Goal: Task Accomplishment & Management: Manage account settings

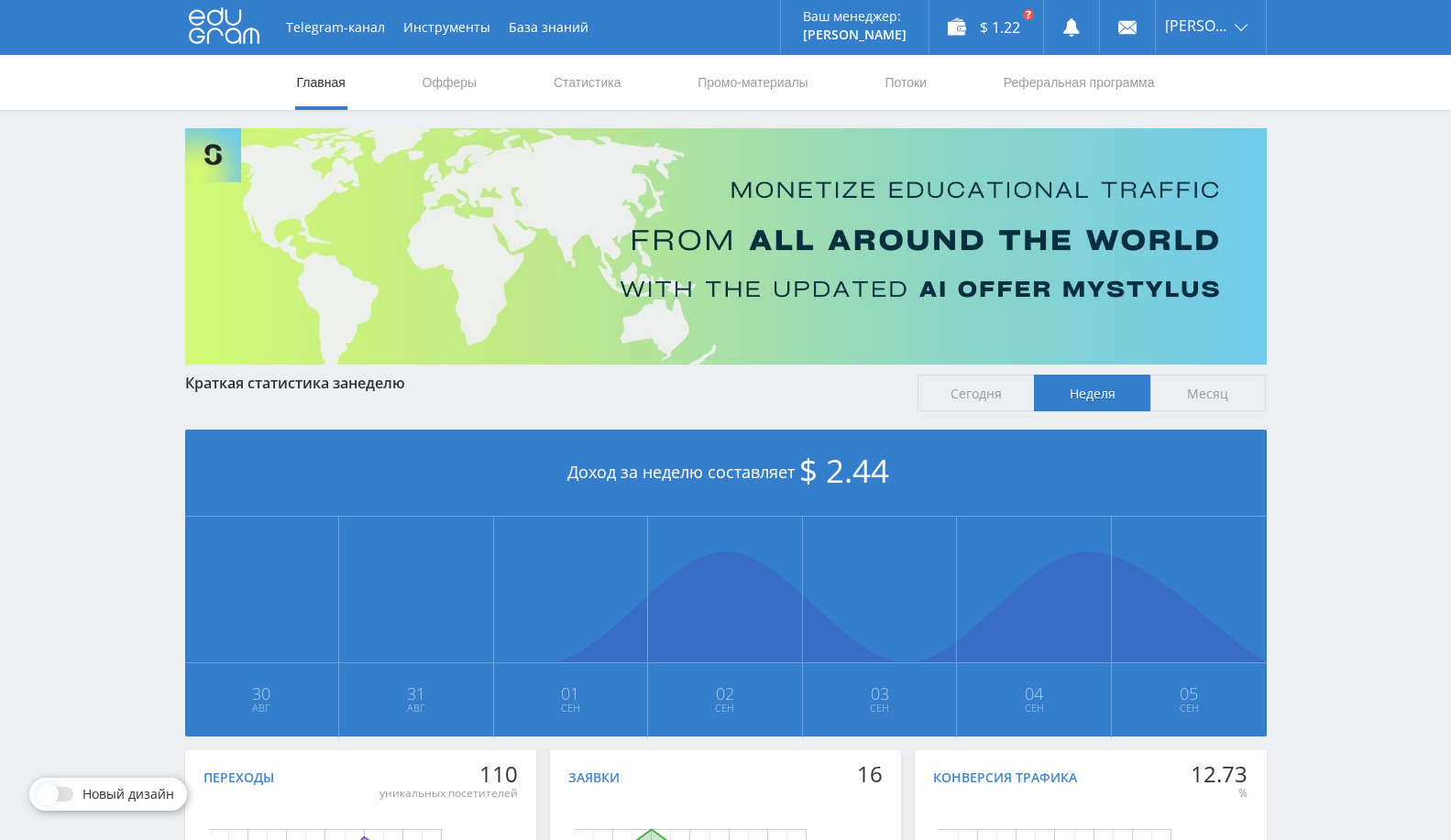
click at [1206, 396] on span "Месяц" at bounding box center [1209, 393] width 117 height 37
click at [0, 0] on input "Месяц" at bounding box center [0, 0] width 0 height 0
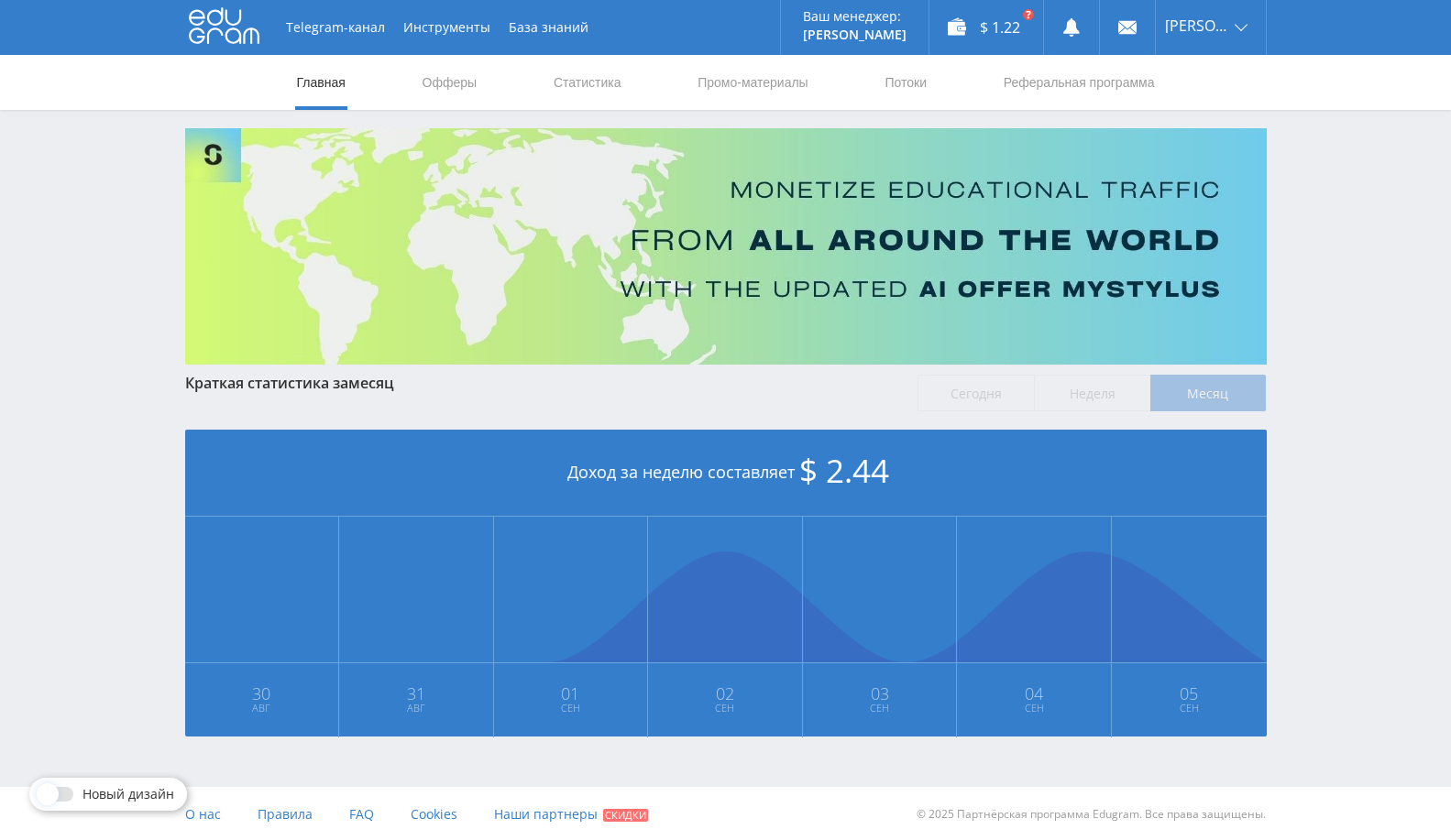
click at [973, 386] on label "Сегодня" at bounding box center [976, 393] width 117 height 37
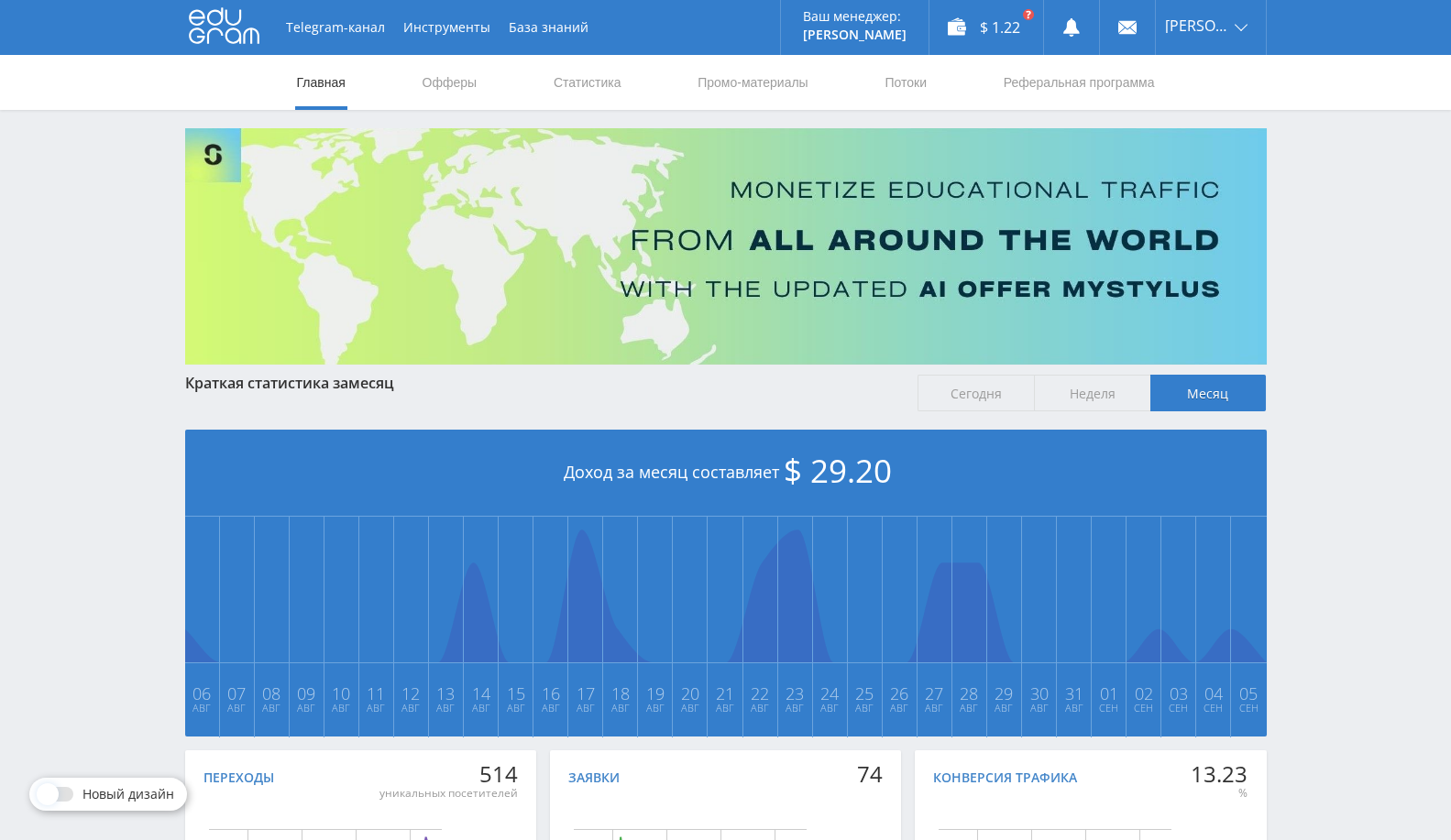
click at [986, 396] on span "Сегодня" at bounding box center [976, 393] width 117 height 37
click at [0, 0] on input "Сегодня" at bounding box center [0, 0] width 0 height 0
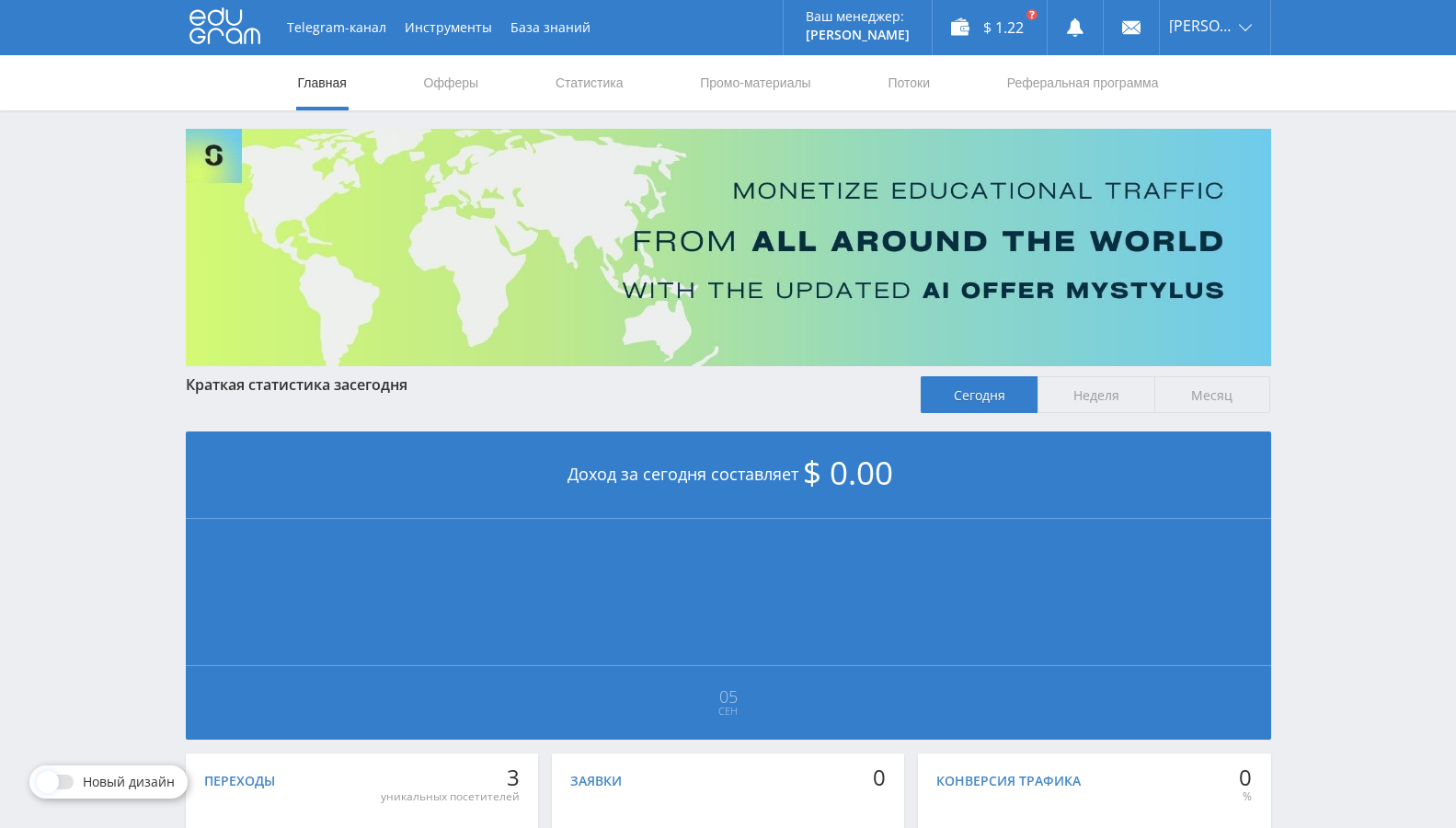
click at [1102, 398] on span "Неделя" at bounding box center [1096, 394] width 117 height 37
click at [0, 0] on input "Неделя" at bounding box center [0, 0] width 0 height 0
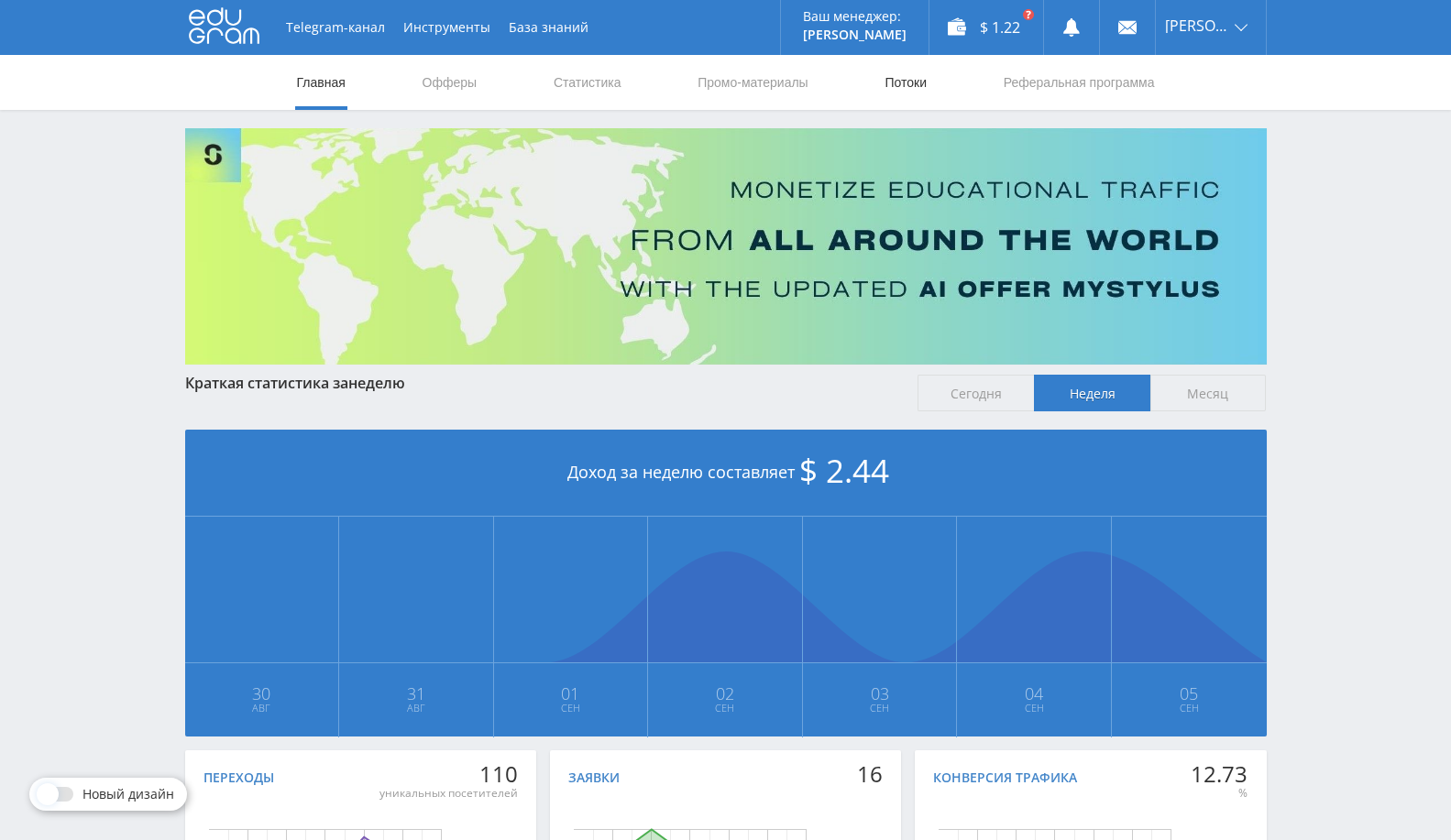
click at [906, 79] on link "Потоки" at bounding box center [905, 82] width 46 height 55
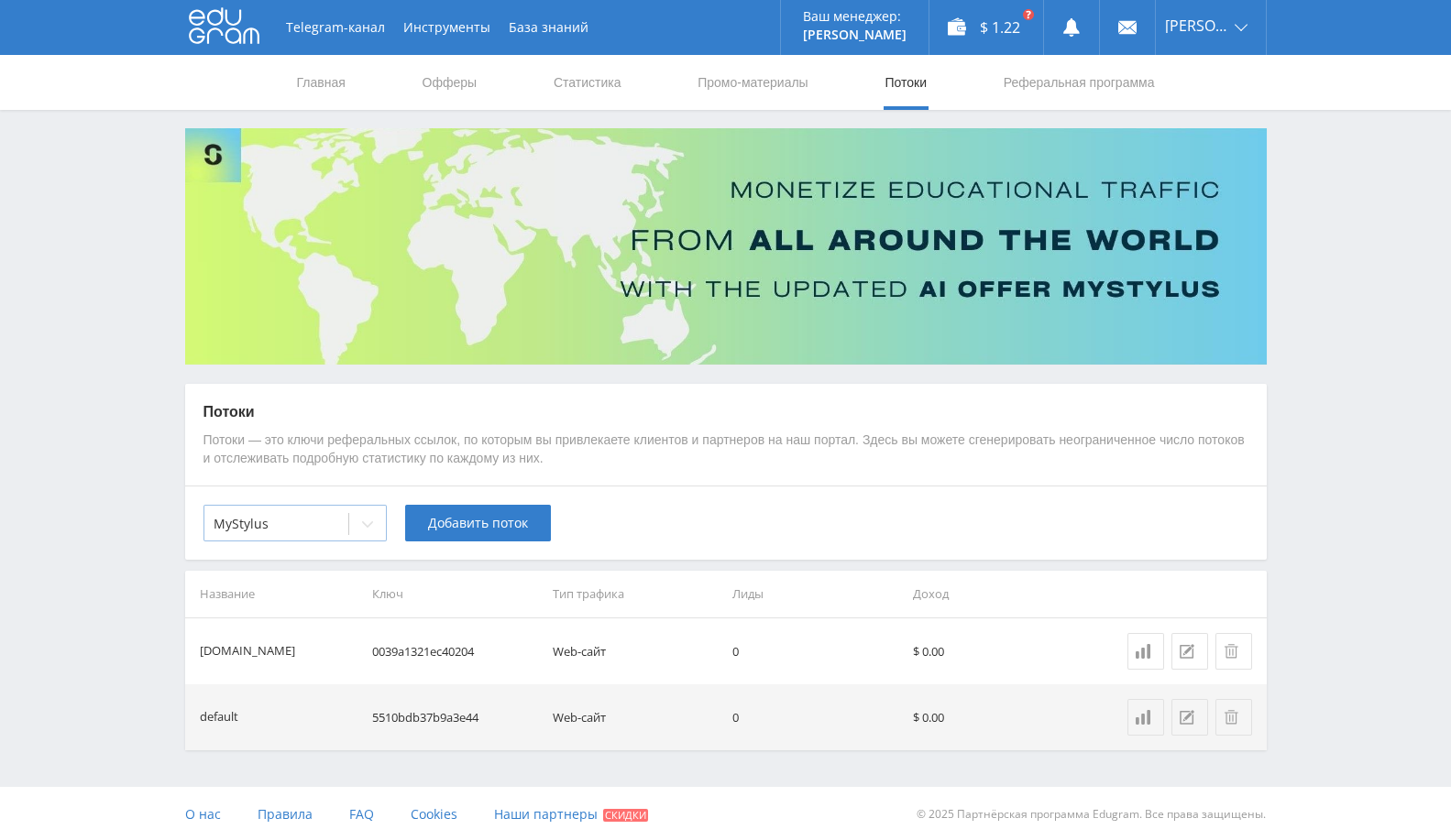
click at [320, 520] on div at bounding box center [276, 524] width 125 height 18
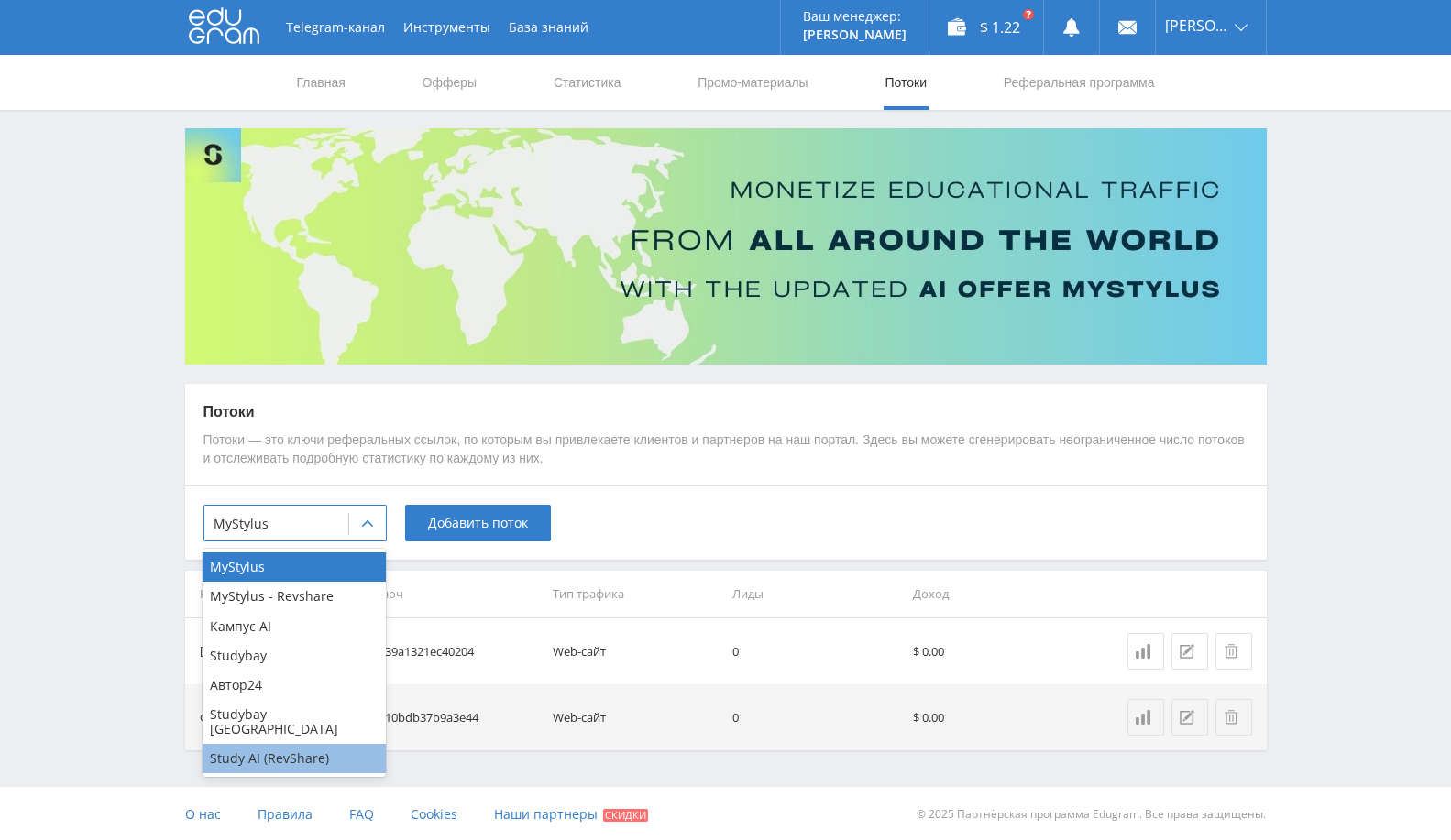
click at [257, 749] on div "Study AI (RevShare)" at bounding box center [294, 758] width 184 height 29
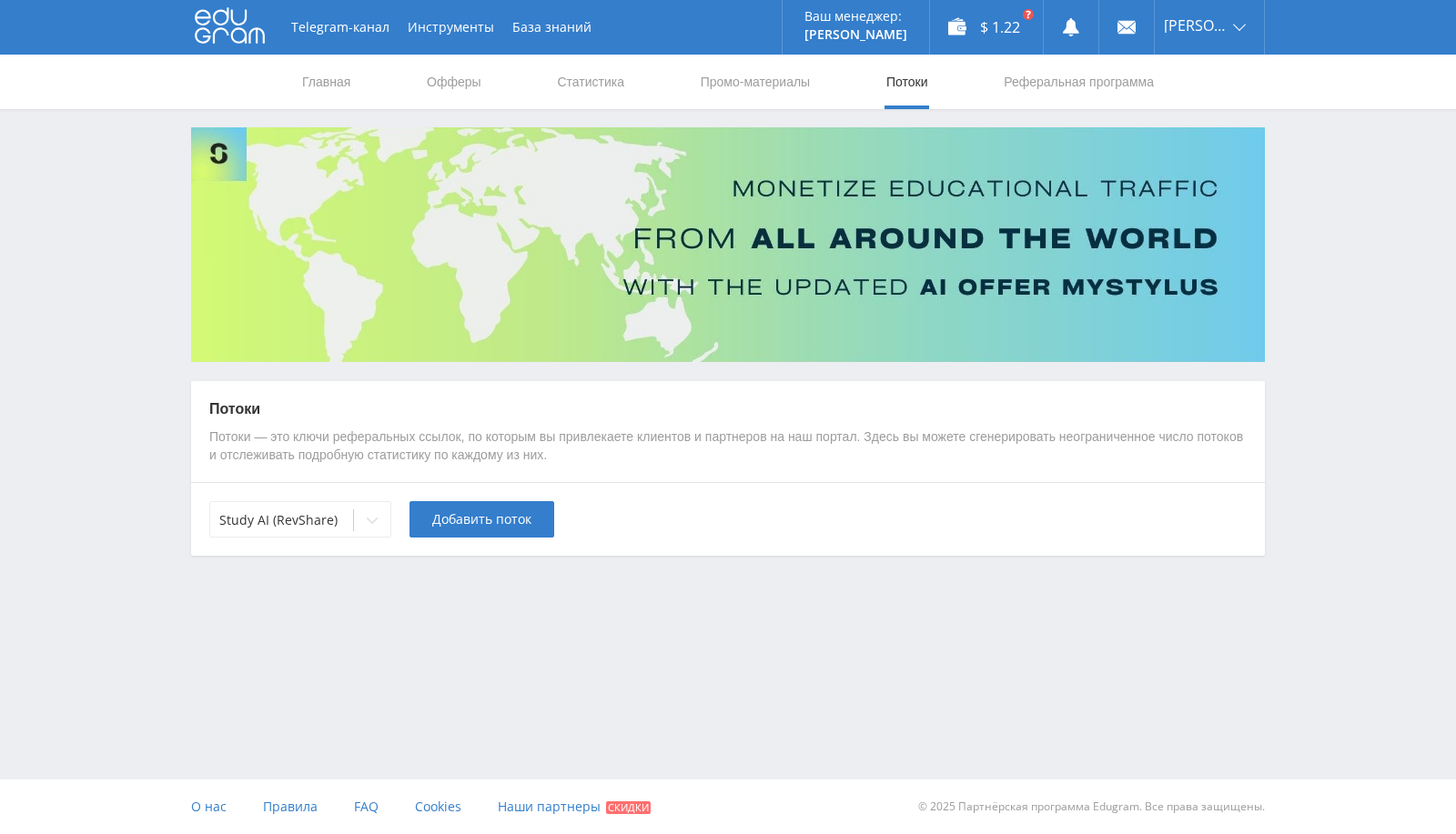
click at [918, 414] on p "Потоки" at bounding box center [728, 409] width 1037 height 20
click at [330, 510] on div "Study AI (RevShare)" at bounding box center [281, 520] width 143 height 25
click at [1206, 141] on link "Выход" at bounding box center [1209, 137] width 109 height 33
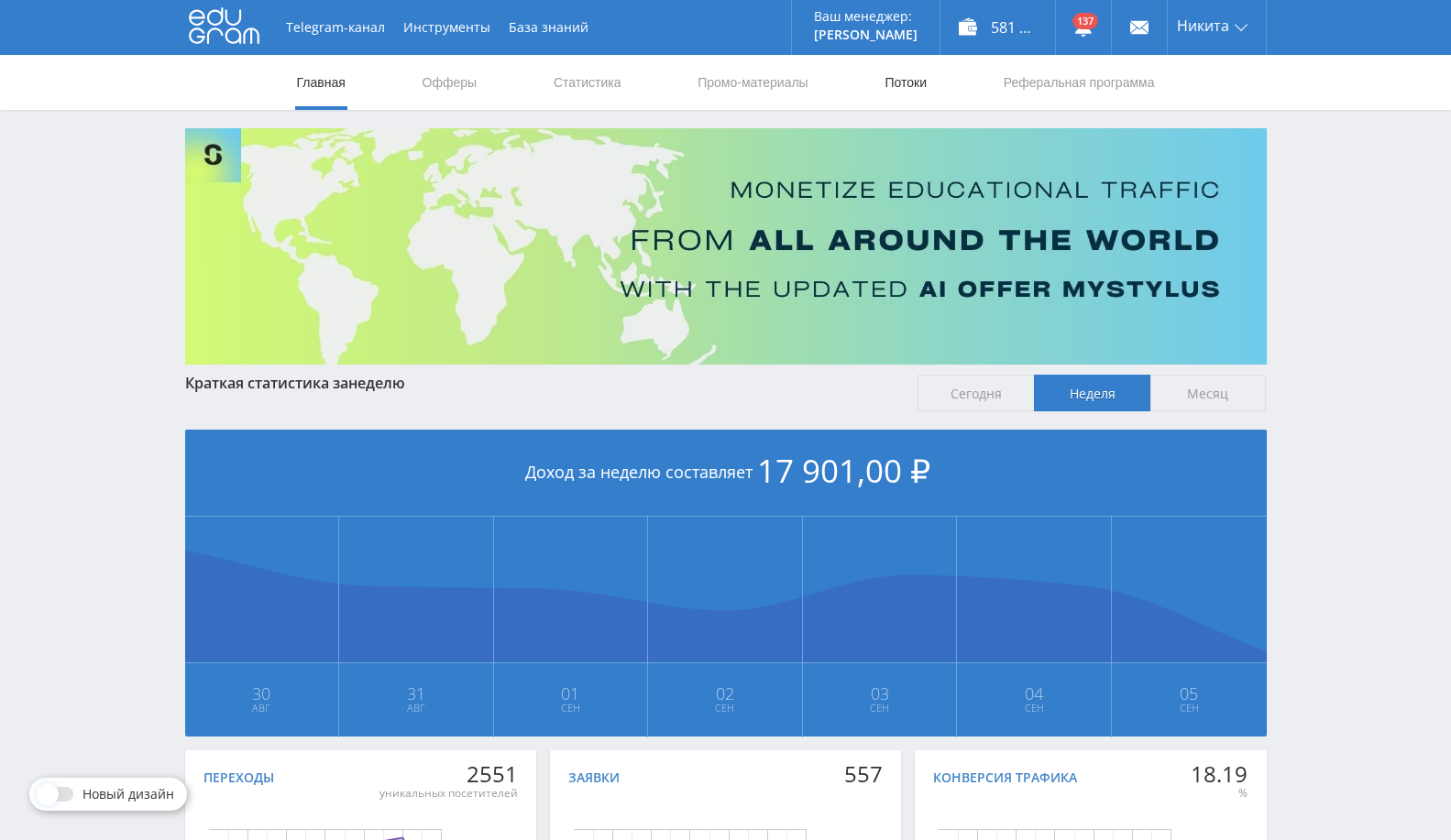
click at [888, 67] on link "Потоки" at bounding box center [905, 82] width 46 height 55
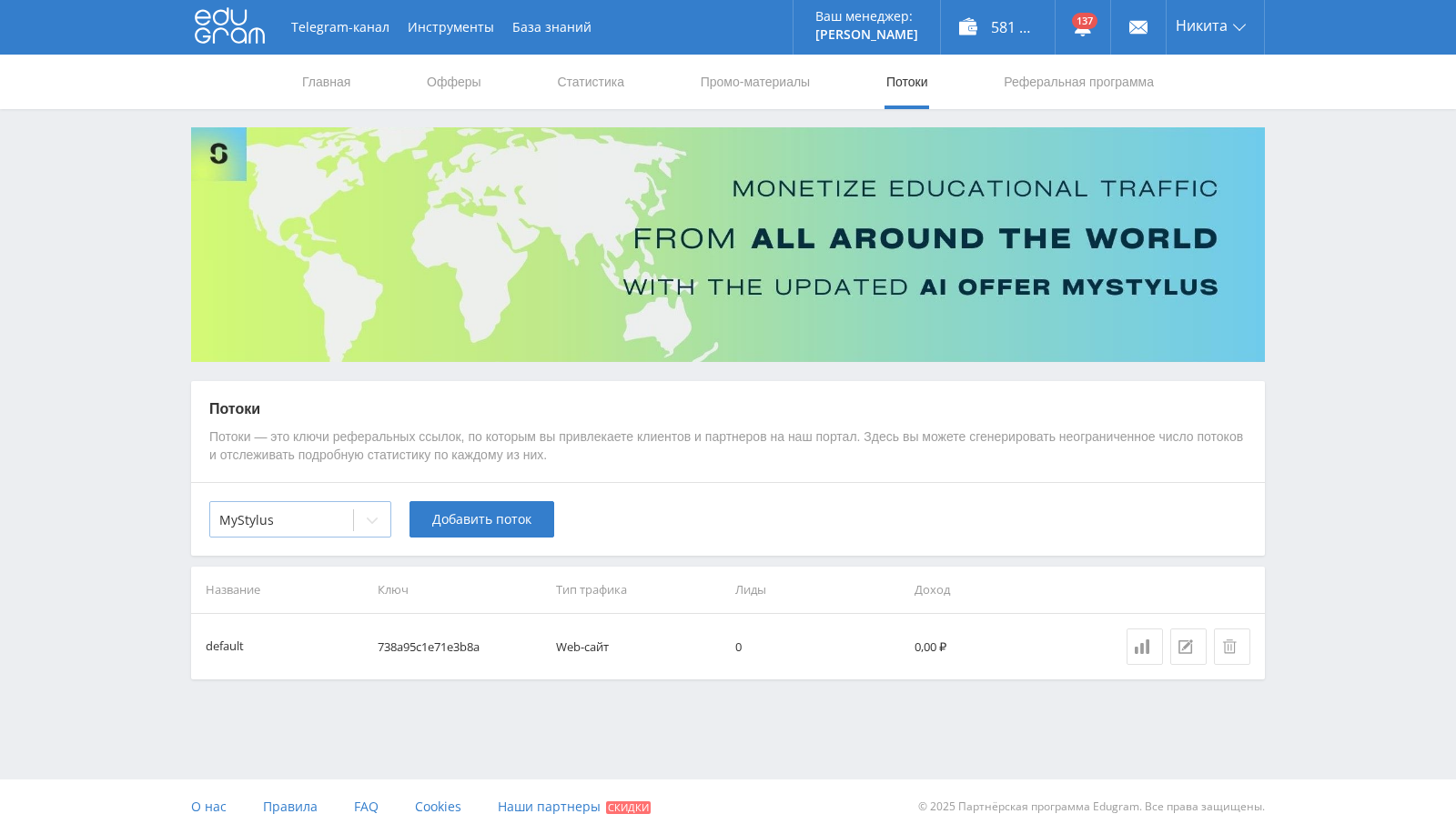
click at [292, 518] on div at bounding box center [281, 520] width 124 height 18
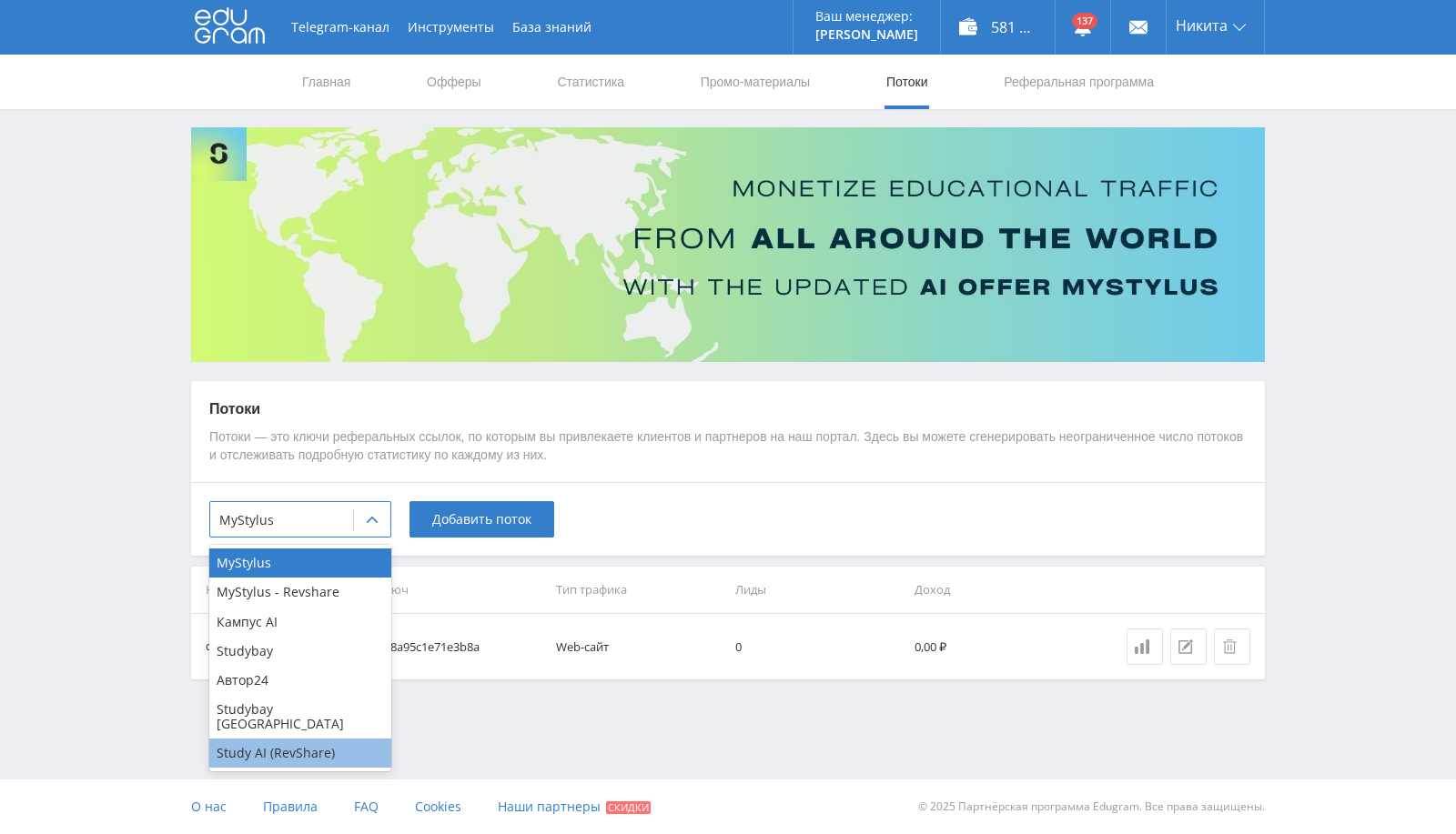
click at [275, 744] on div "Study AI (RevShare)" at bounding box center [300, 753] width 182 height 29
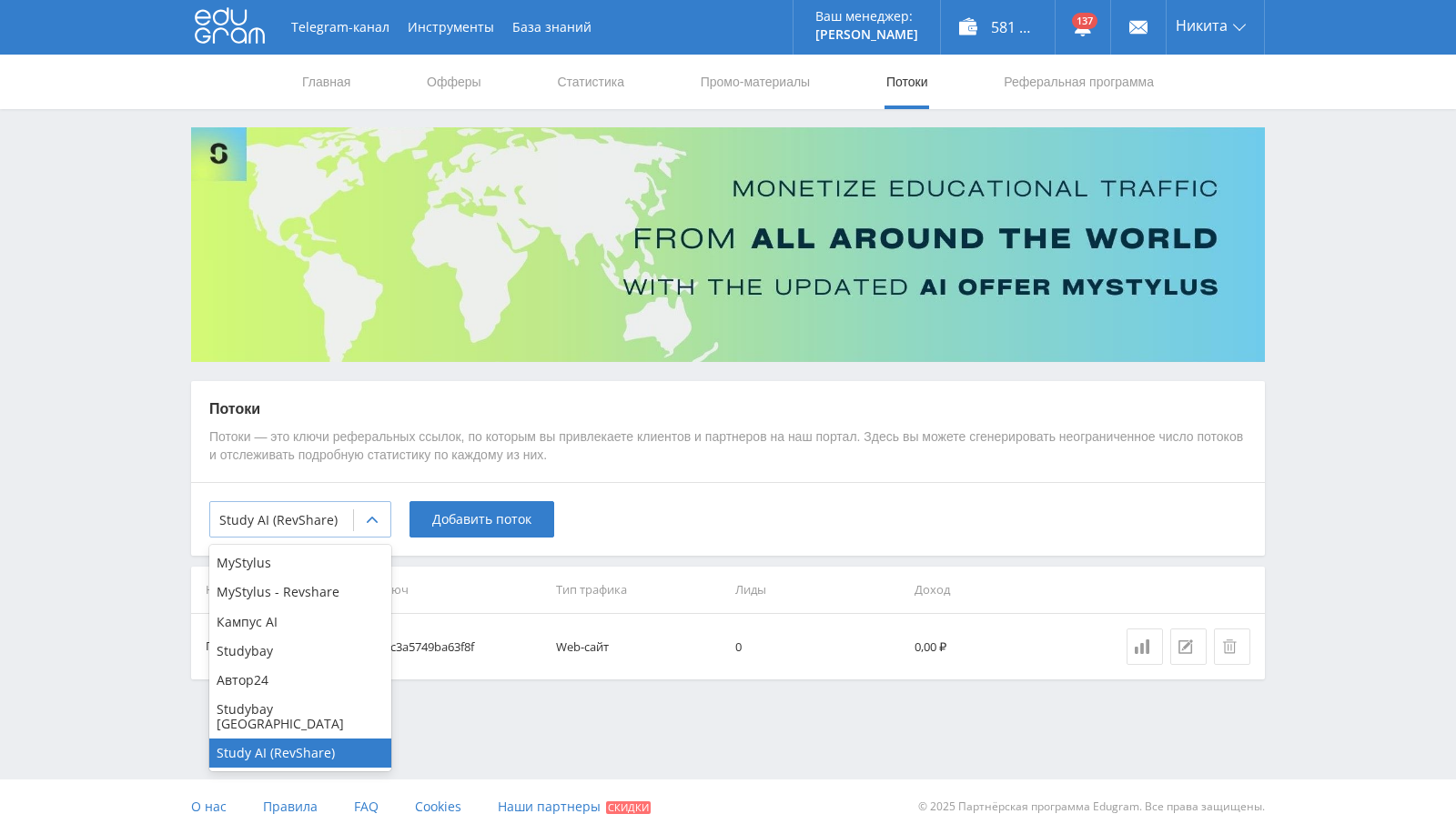
click at [348, 510] on div "Study AI (RevShare)" at bounding box center [281, 520] width 143 height 25
click at [278, 683] on div "Автор24" at bounding box center [300, 680] width 182 height 29
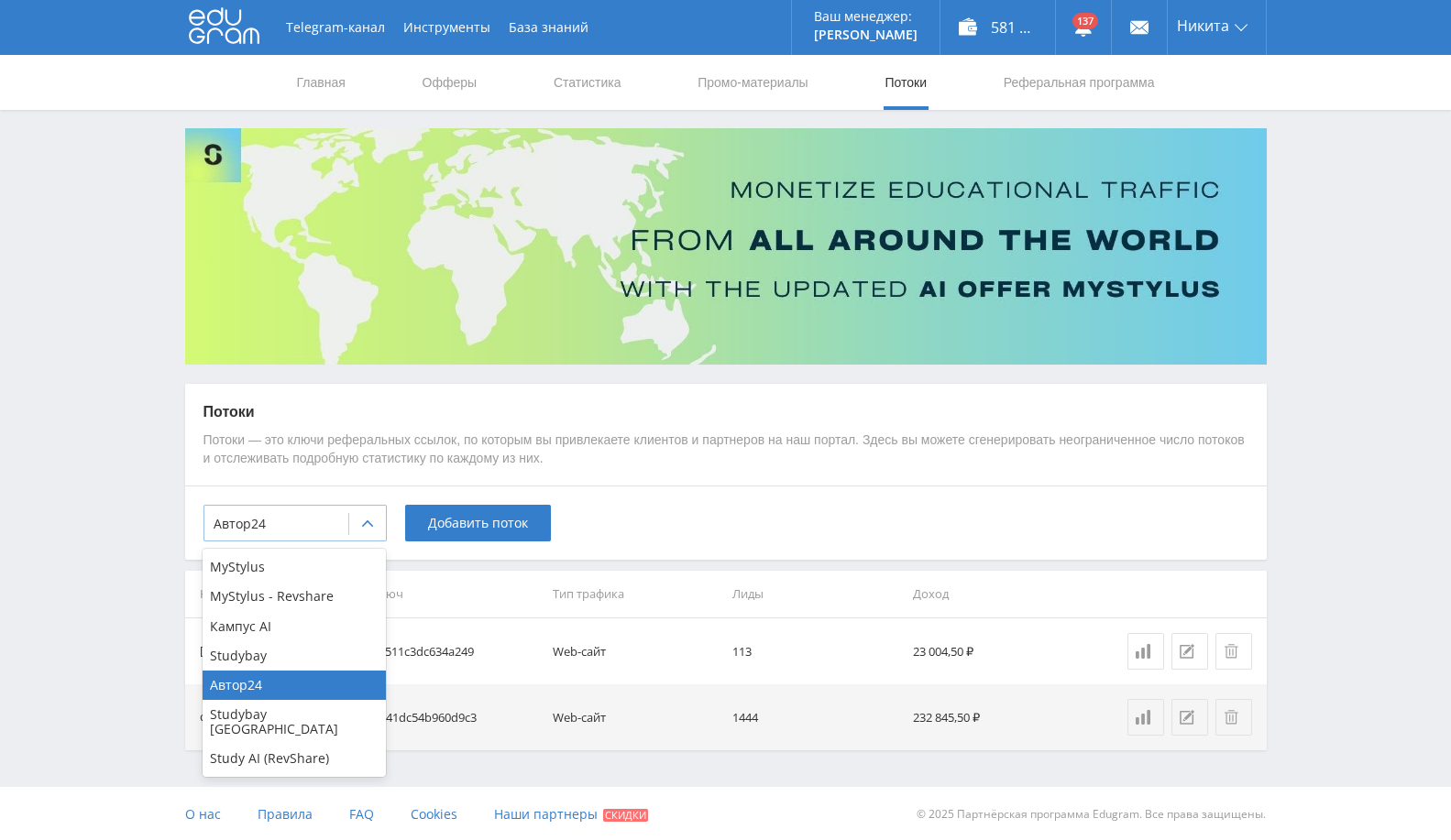
click at [337, 529] on div at bounding box center [276, 524] width 125 height 18
click at [269, 744] on div "Study AI (RevShare)" at bounding box center [294, 758] width 184 height 29
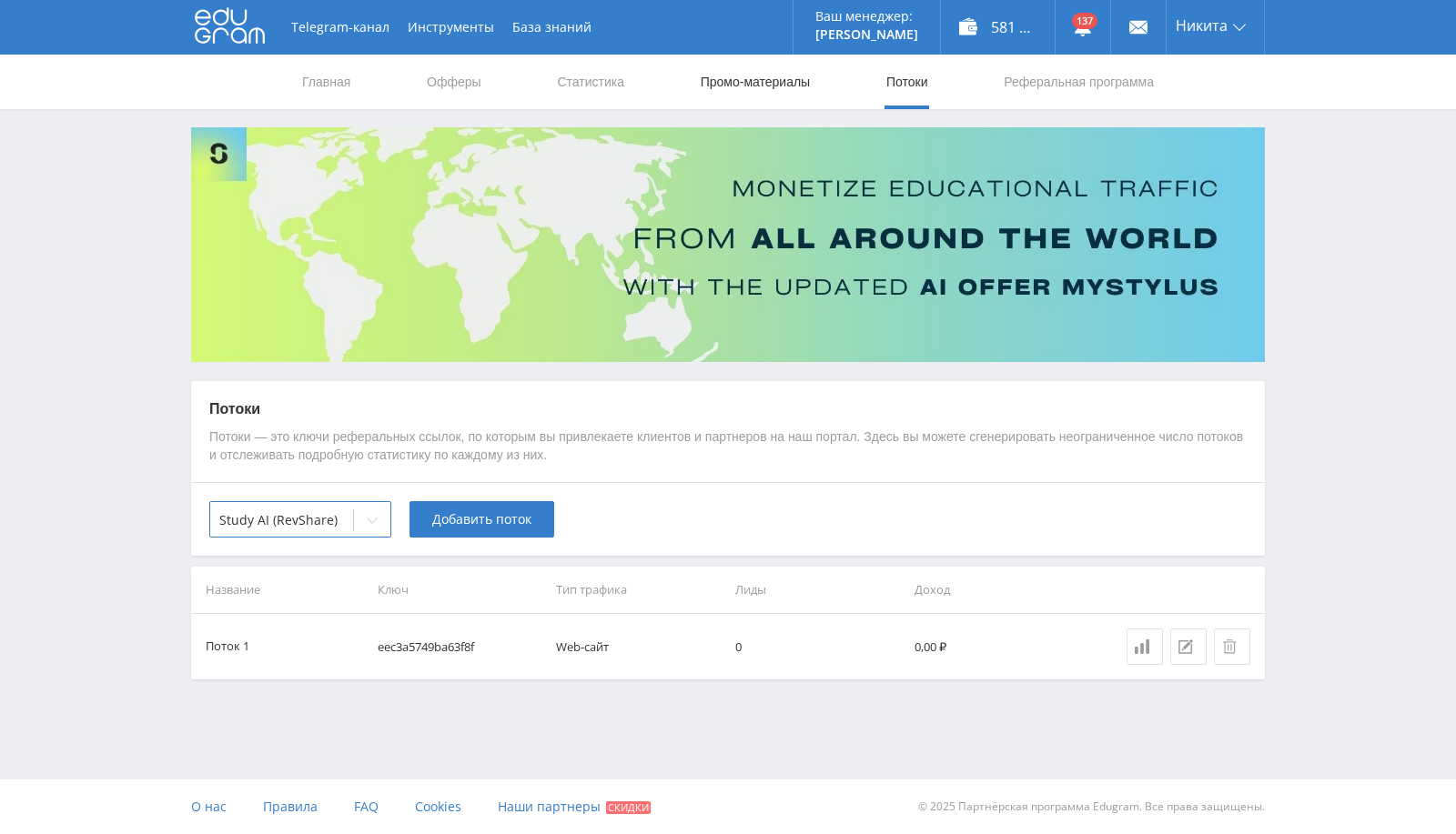
click at [757, 65] on link "Промо-материалы" at bounding box center [755, 81] width 113 height 54
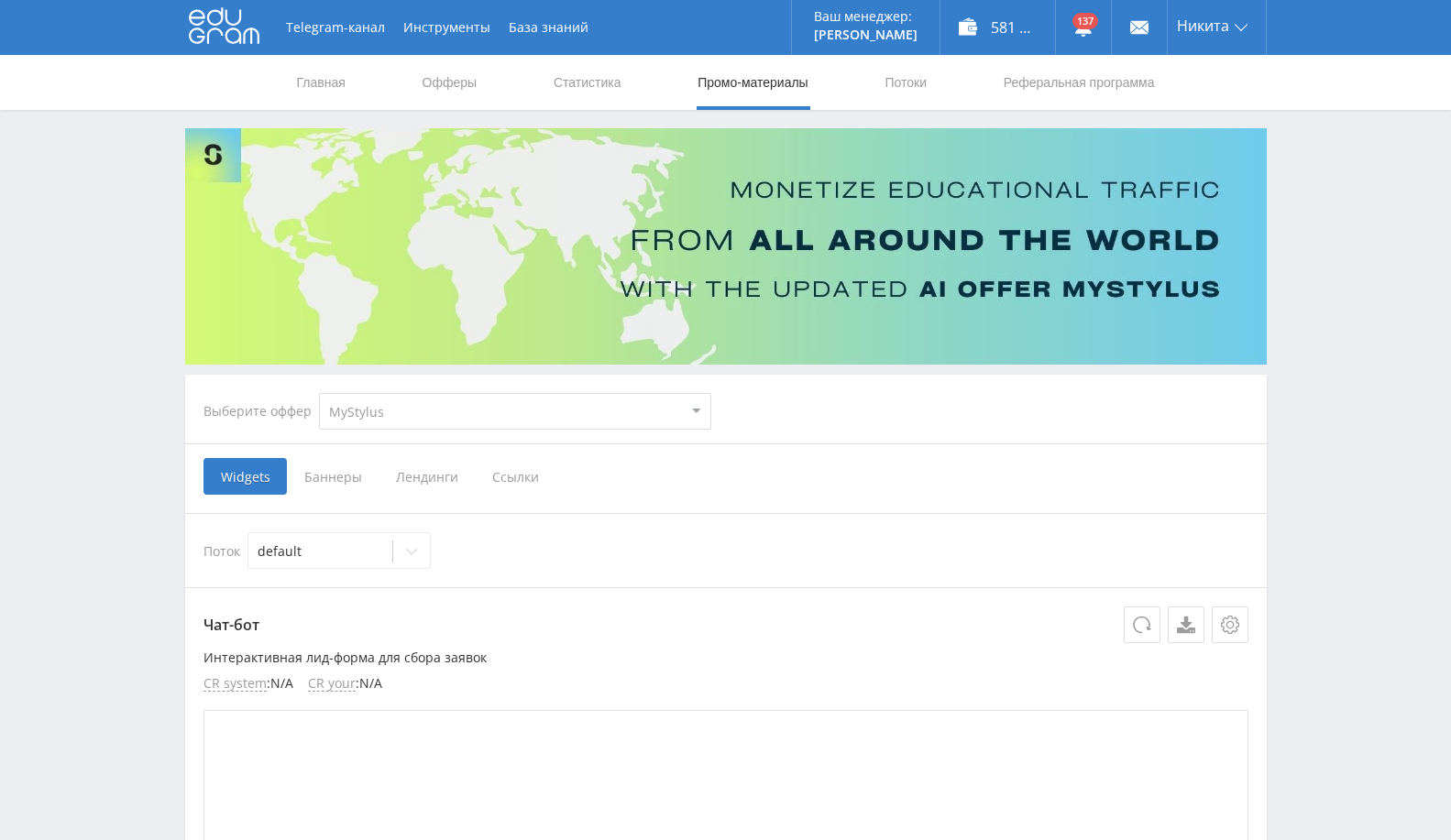
click at [377, 401] on select "MyStylus MyStylus - Revshare Кампус AI Studybay Автор24 Studybay [GEOGRAPHIC_DA…" at bounding box center [515, 411] width 392 height 37
select select "376"
click at [319, 393] on select "MyStylus MyStylus - Revshare Кампус AI Studybay Автор24 Studybay [GEOGRAPHIC_DA…" at bounding box center [515, 411] width 392 height 37
select select "376"
click at [324, 458] on span "Ссылки" at bounding box center [328, 476] width 82 height 37
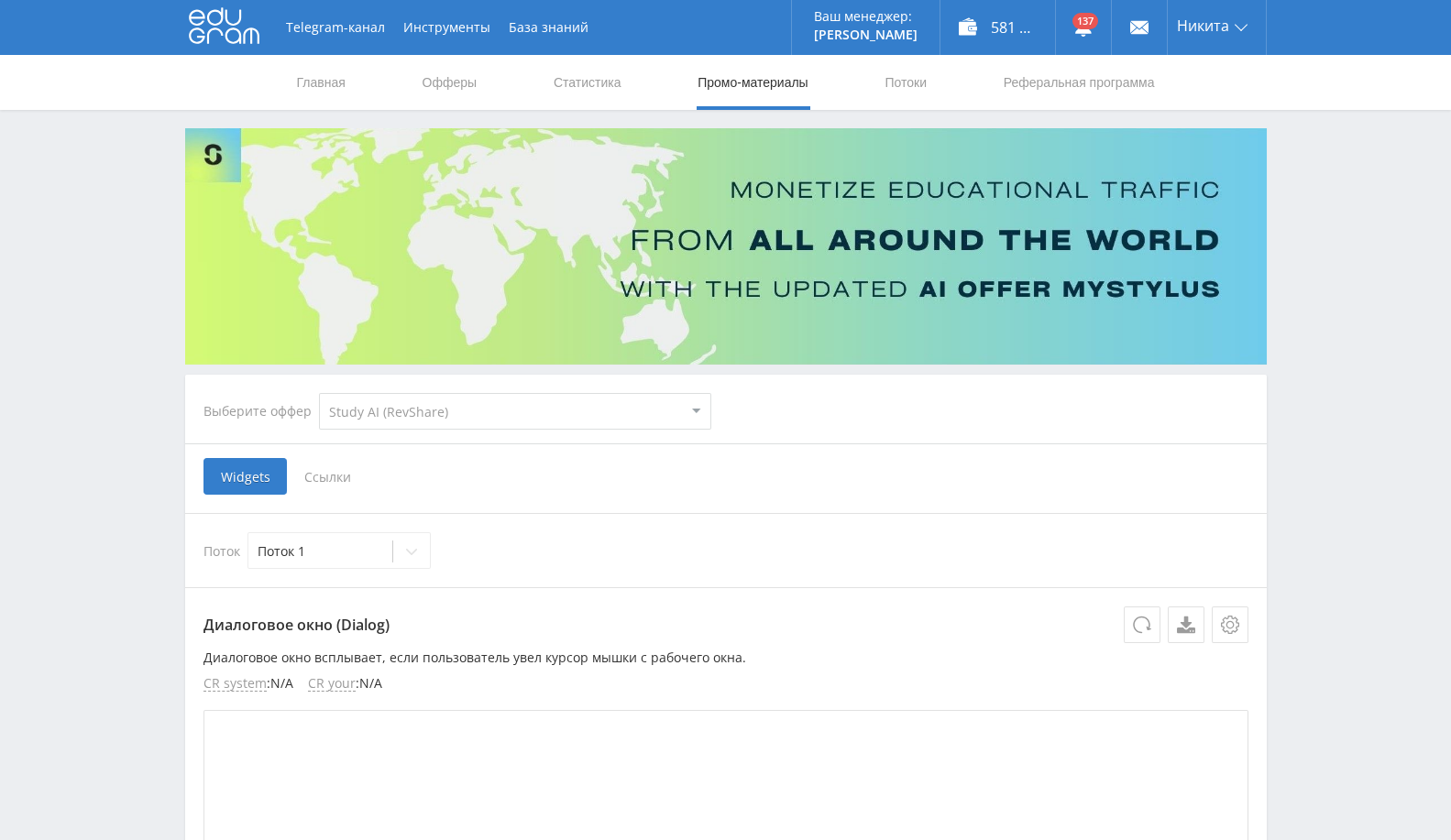
click at [0, 0] on input "Ссылки" at bounding box center [0, 0] width 0 height 0
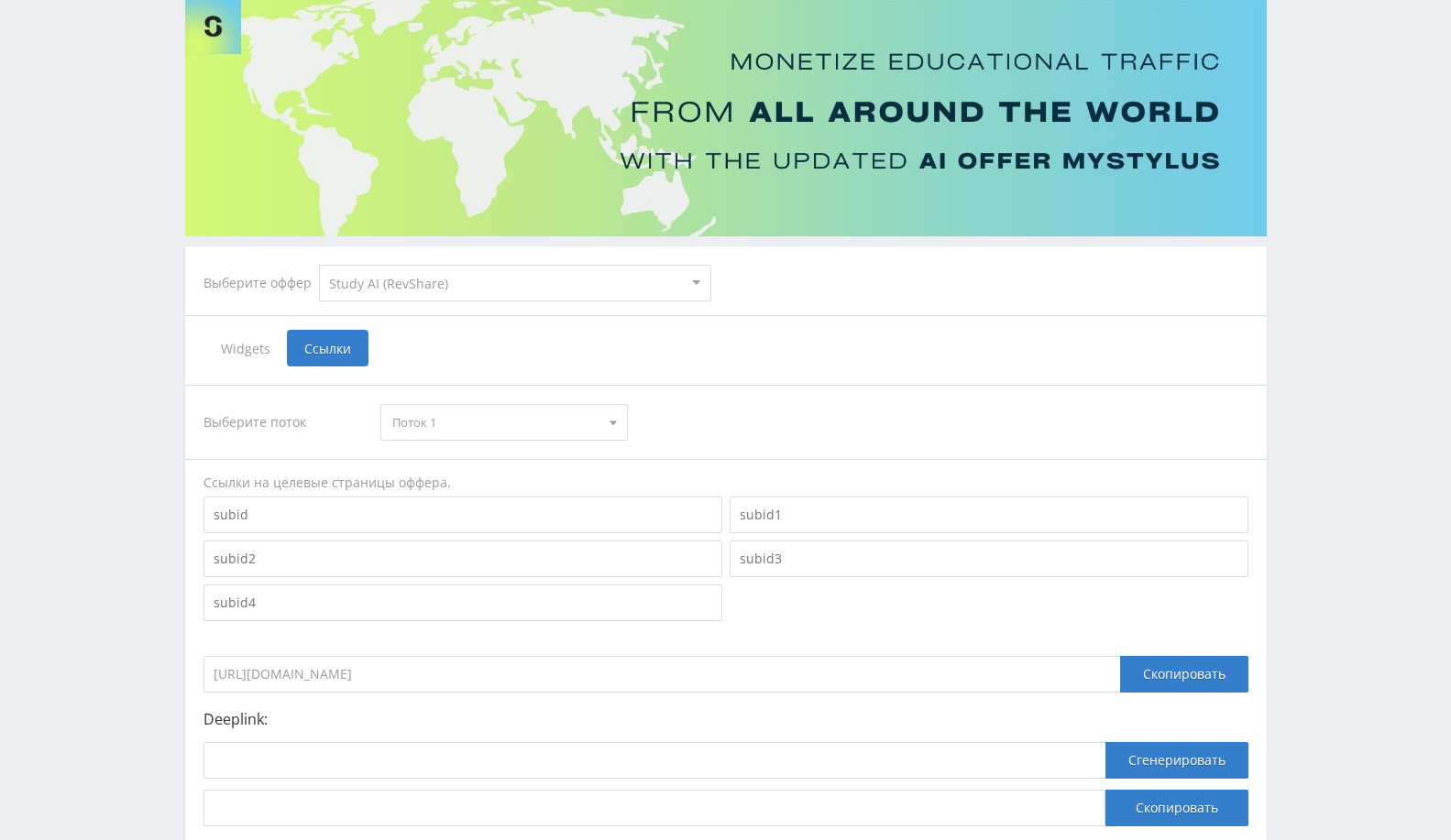
scroll to position [260, 0]
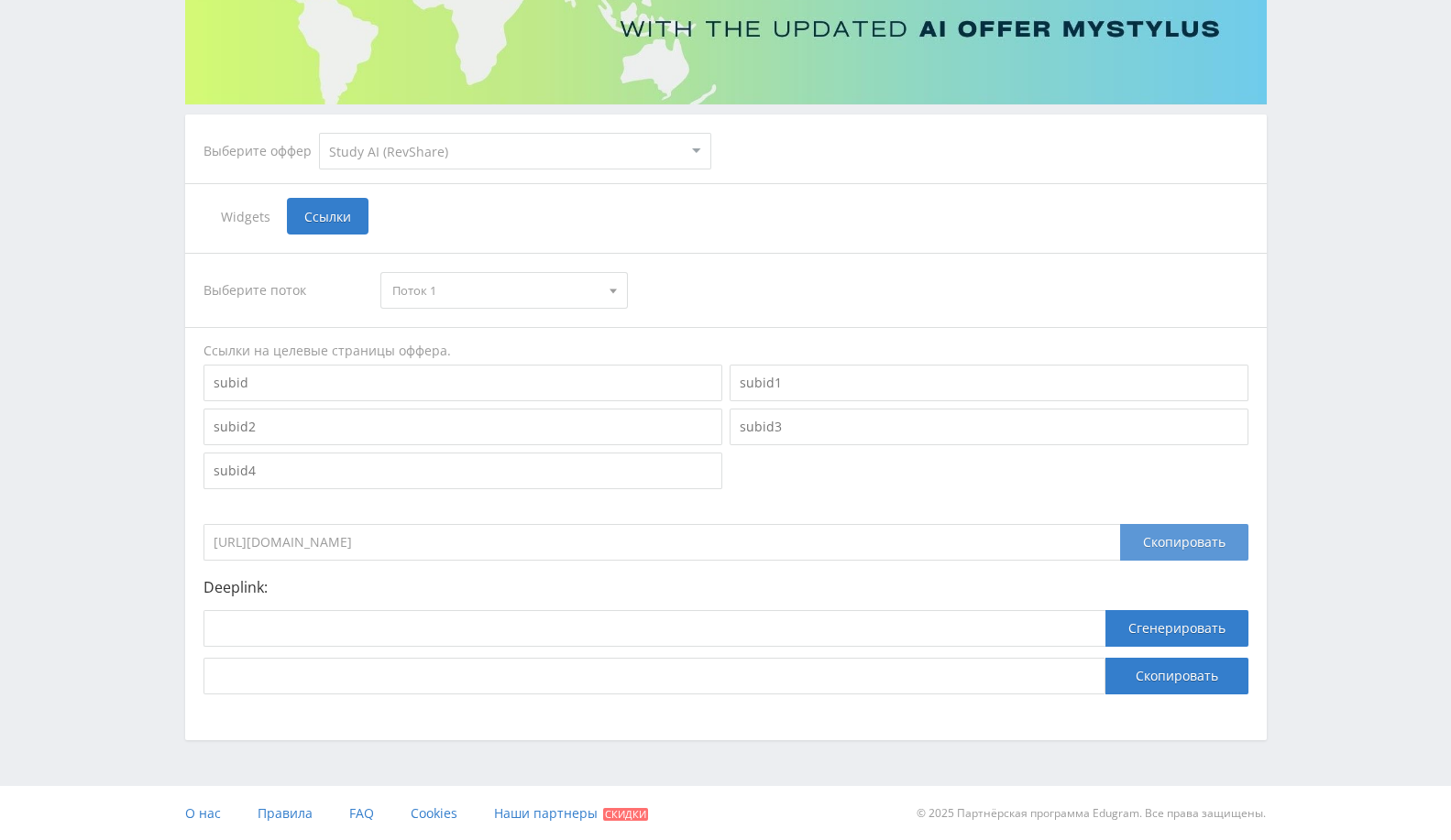
click at [1137, 539] on div "Скопировать" at bounding box center [1184, 541] width 128 height 37
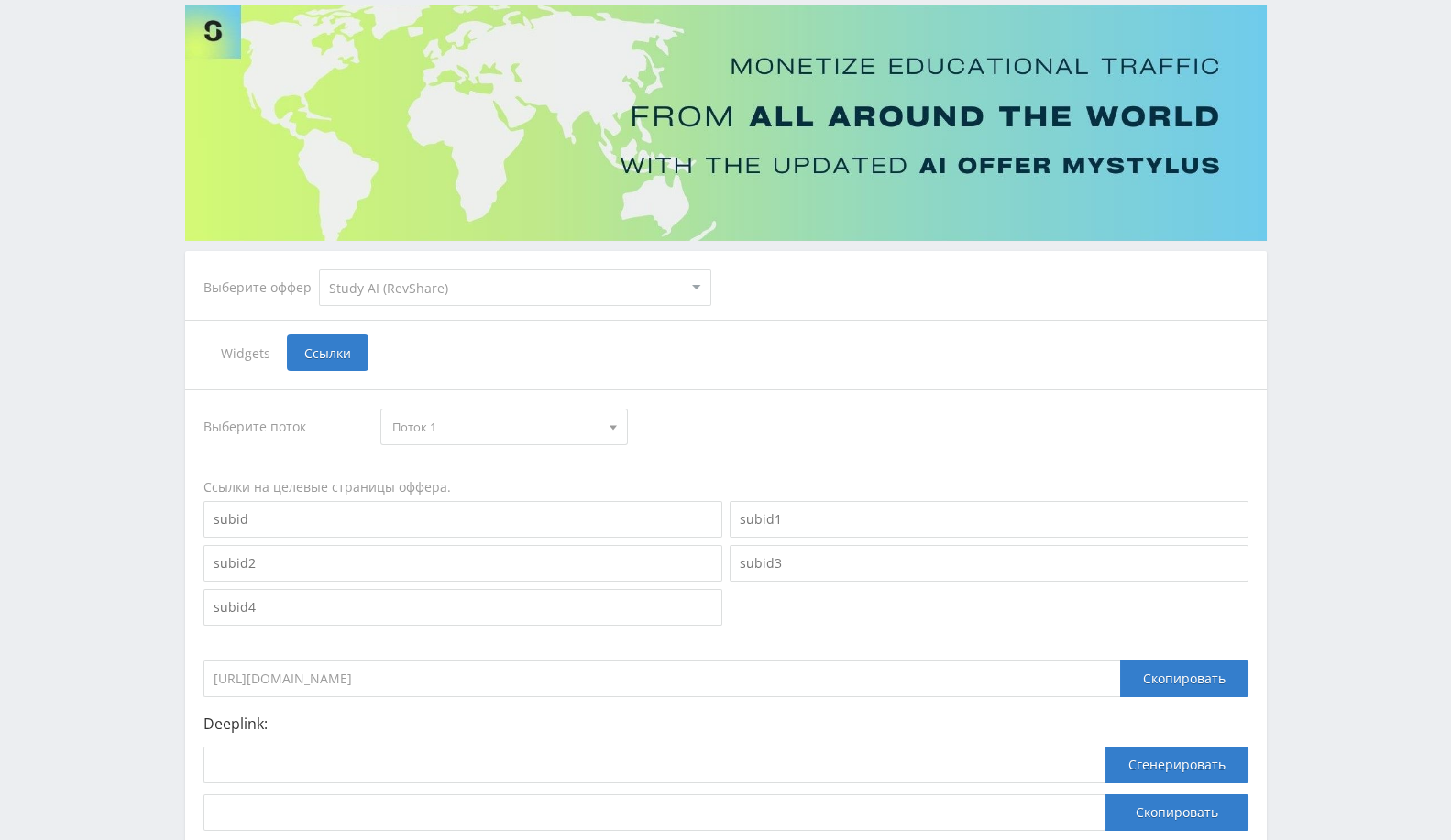
scroll to position [0, 0]
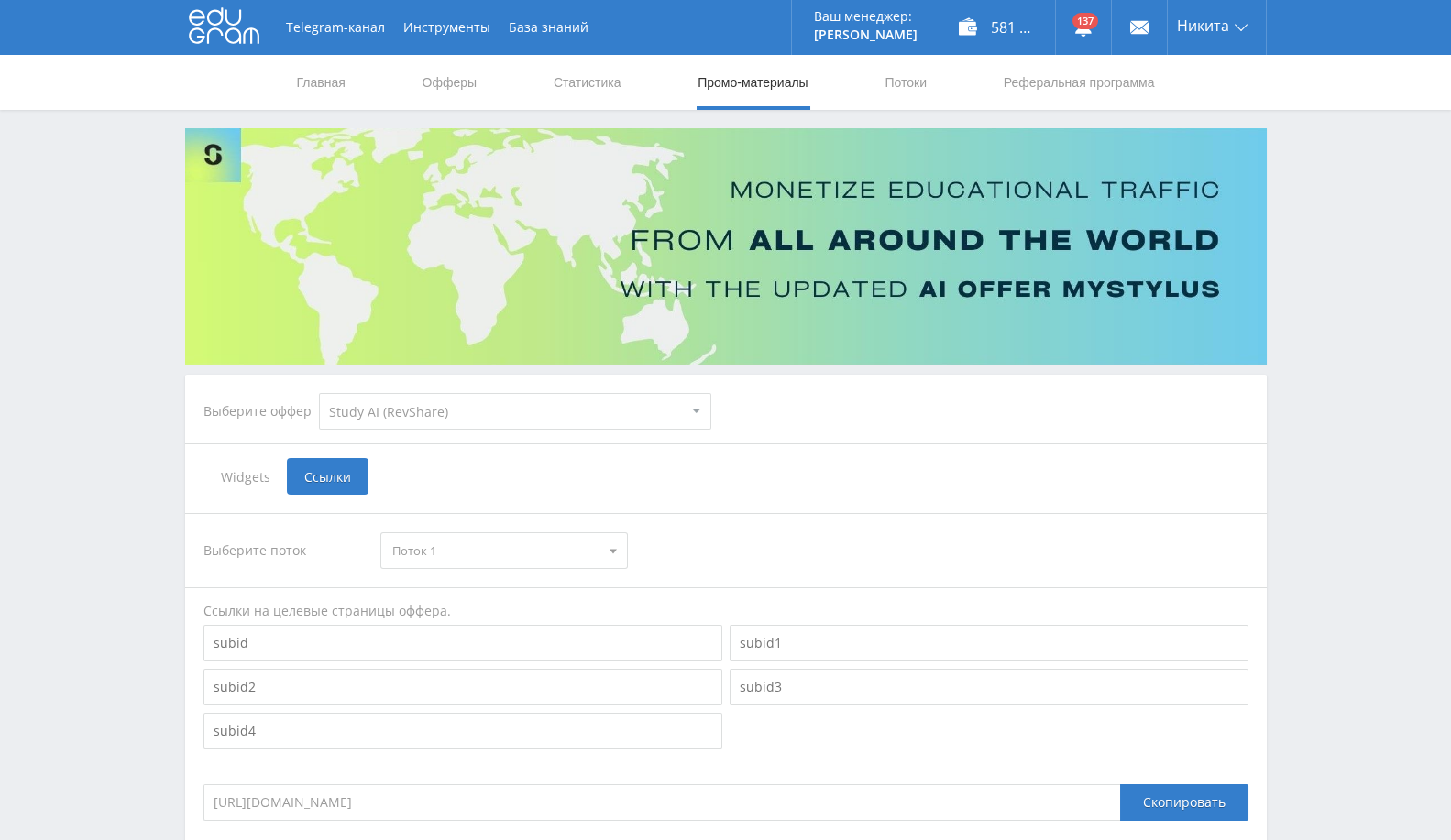
click at [529, 410] on select "MyStylus MyStylus - Revshare Кампус AI Studybay Автор24 Studybay [GEOGRAPHIC_DA…" at bounding box center [515, 411] width 392 height 37
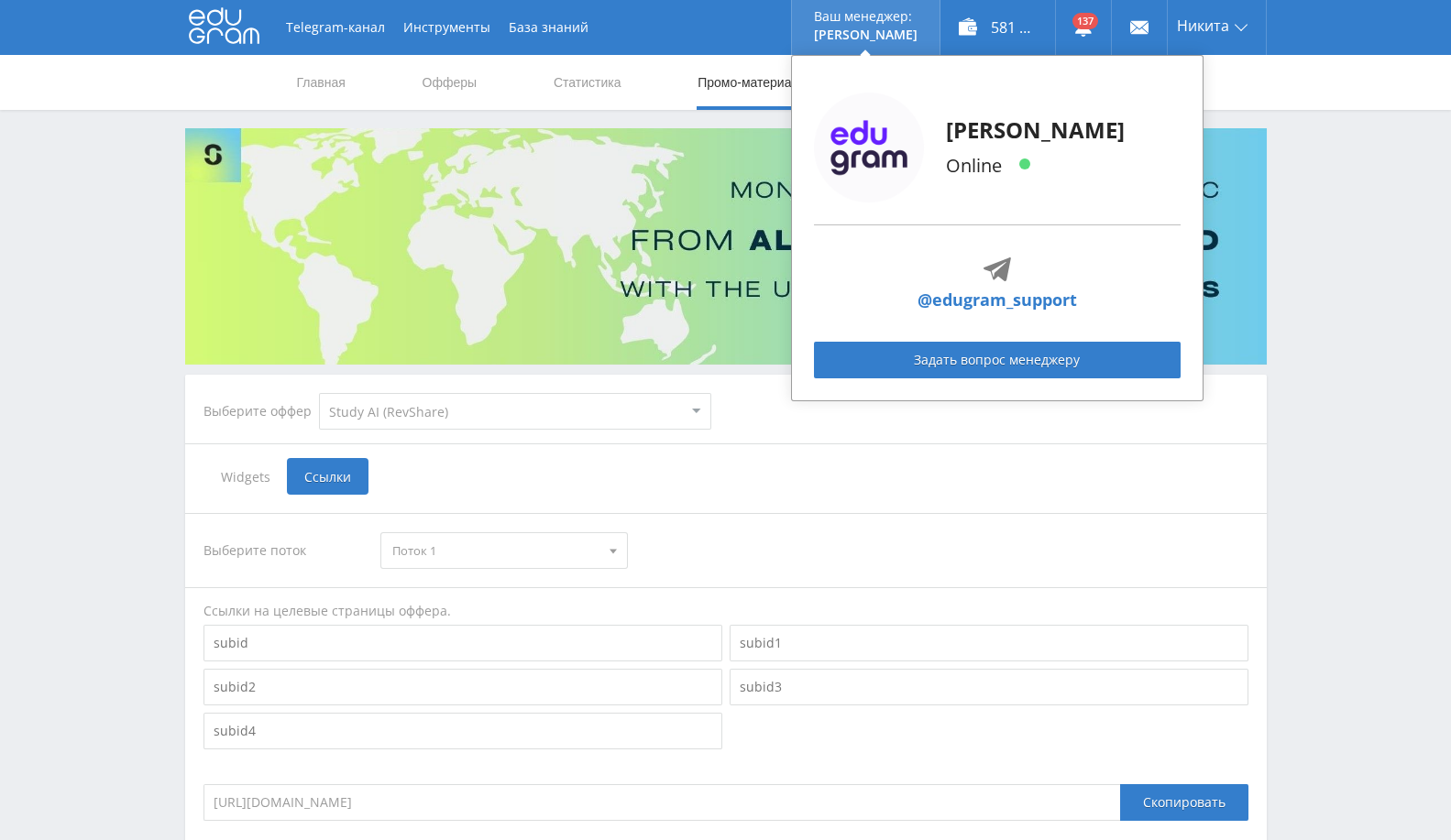
click at [890, 87] on div "Alex Online @edugram_support Задать вопрос менеджеру" at bounding box center [998, 228] width 413 height 347
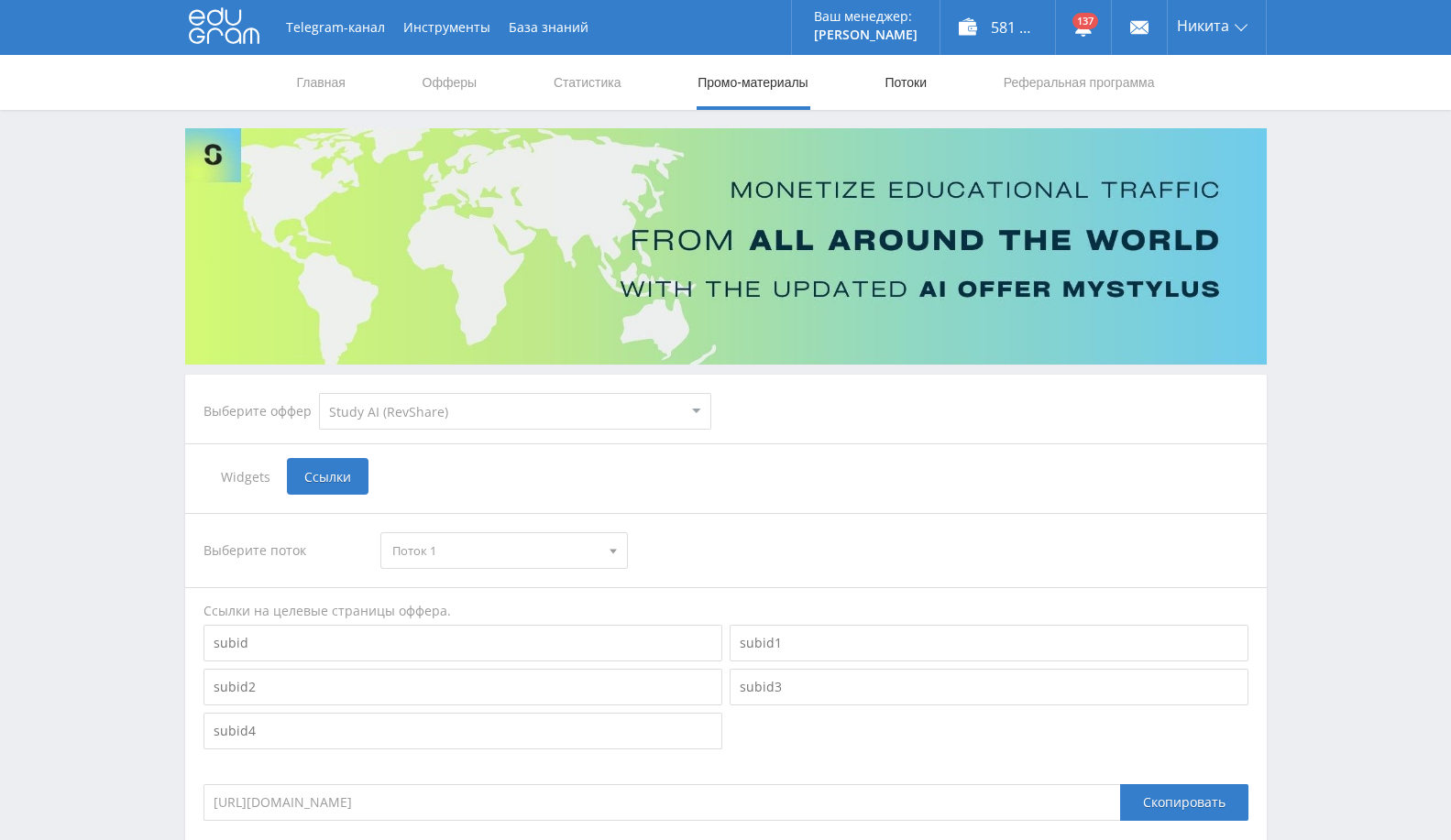
click at [921, 105] on link "Потоки" at bounding box center [905, 82] width 46 height 55
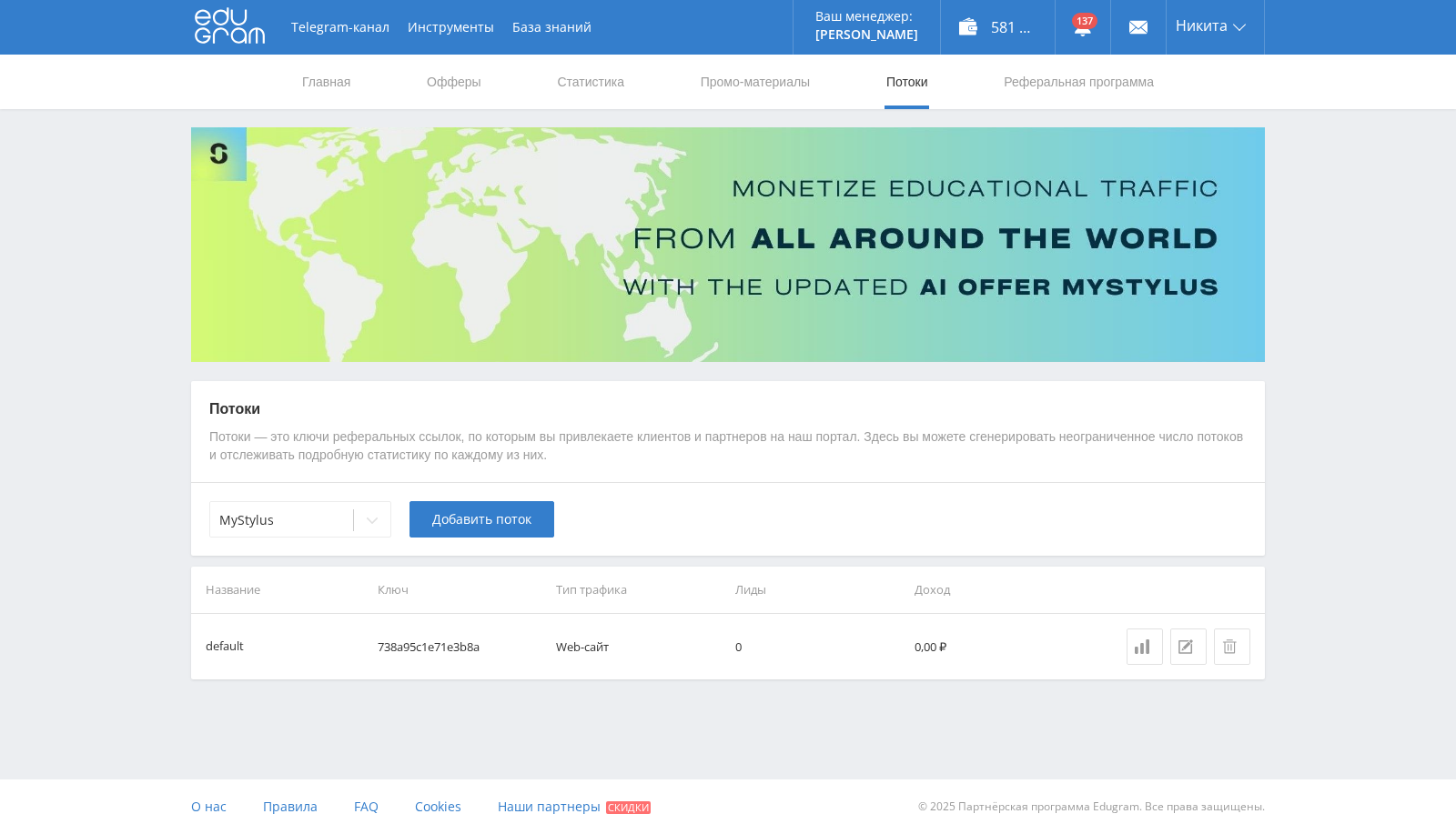
click at [712, 529] on div "MyStylus Добавить поток" at bounding box center [728, 519] width 1074 height 74
click at [374, 536] on div at bounding box center [371, 520] width 36 height 36
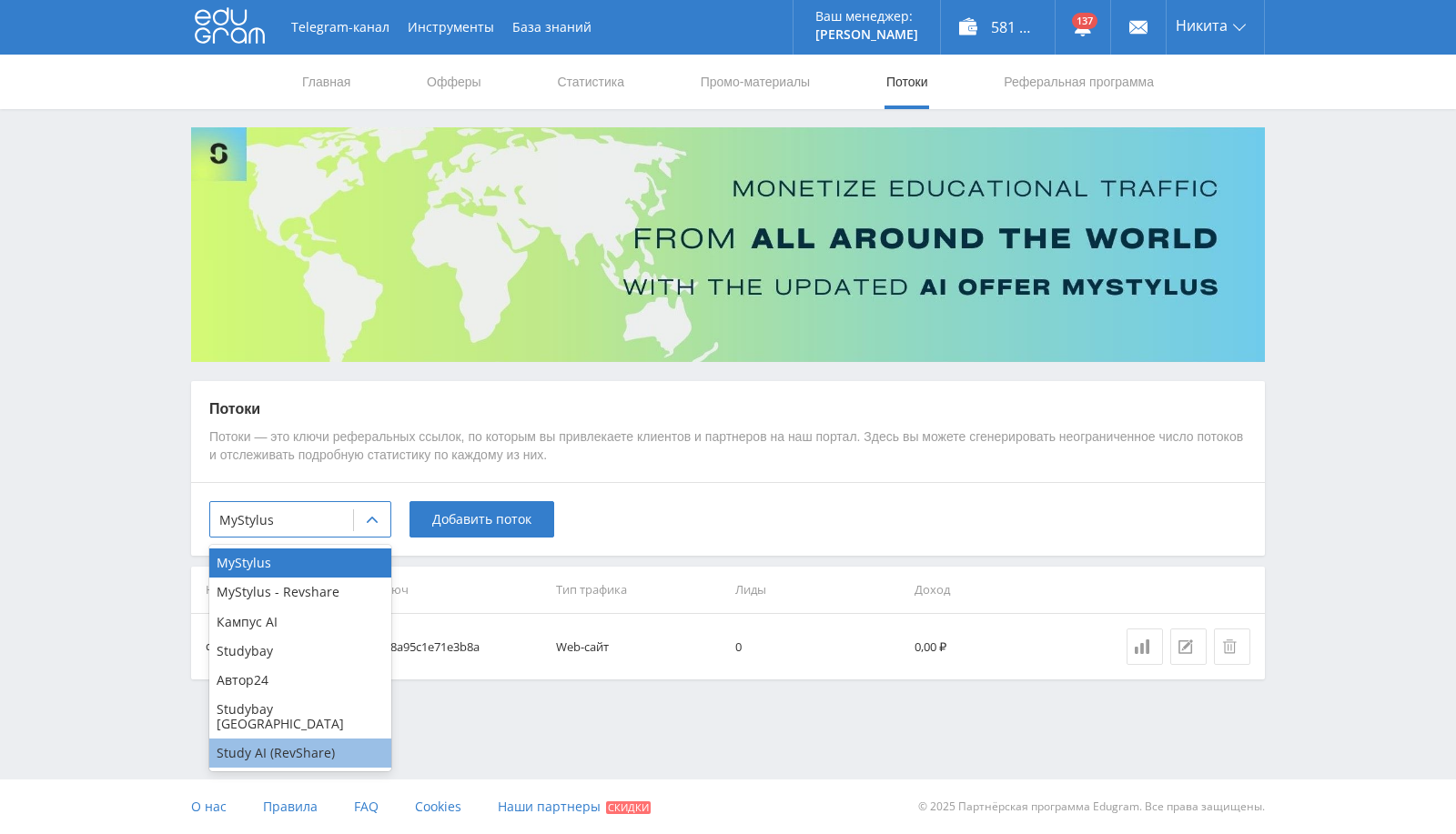
click at [365, 739] on div "Study AI (RevShare)" at bounding box center [300, 753] width 182 height 29
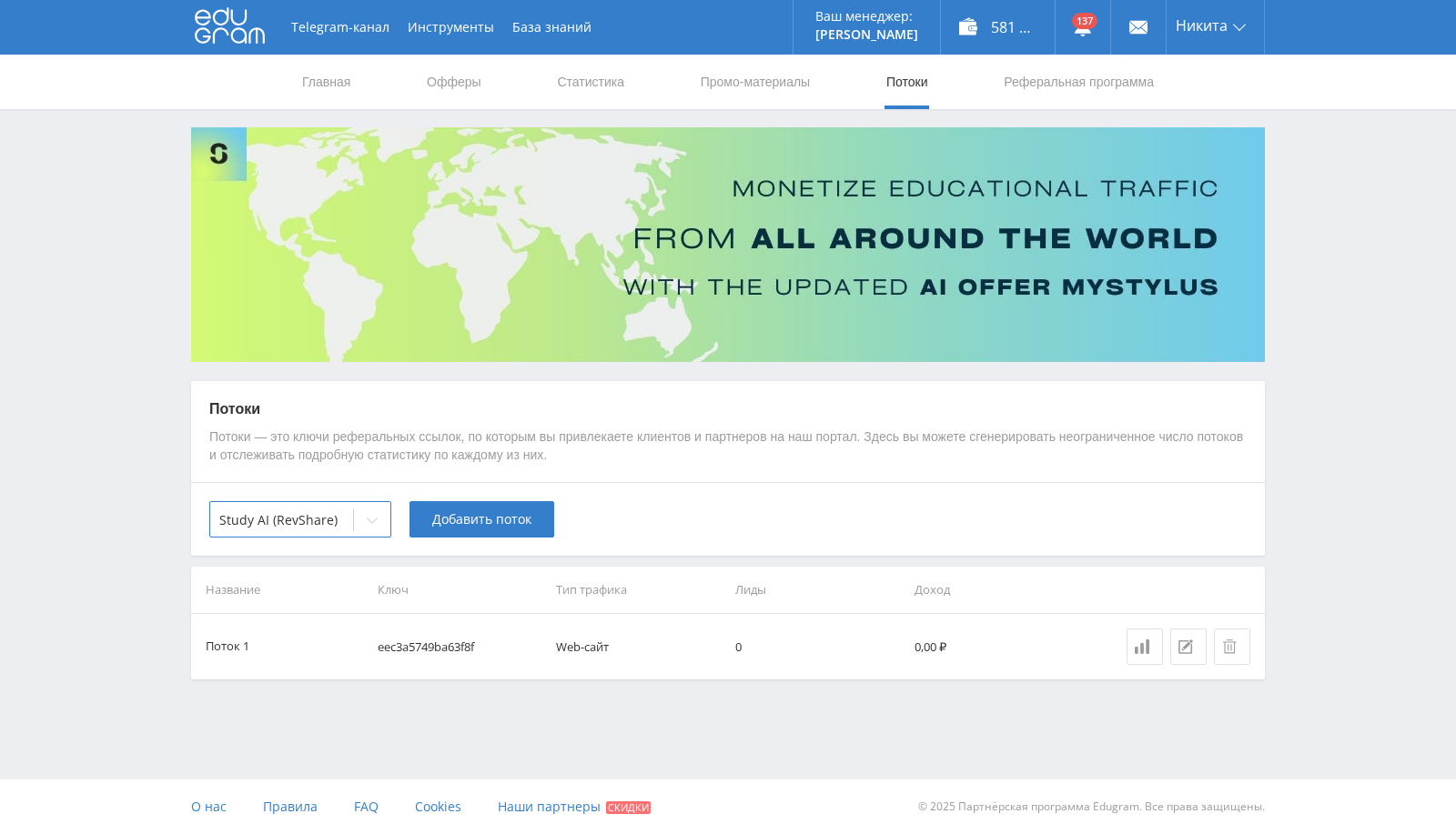
drag, startPoint x: 374, startPoint y: 560, endPoint x: 408, endPoint y: 534, distance: 42.8
click at [374, 559] on div "Потоки Потоки — это ключи реферальных ссылок, по которым вы привлекаете клиенто…" at bounding box center [728, 530] width 1074 height 298
click at [479, 518] on span "Добавить поток" at bounding box center [482, 520] width 99 height 15
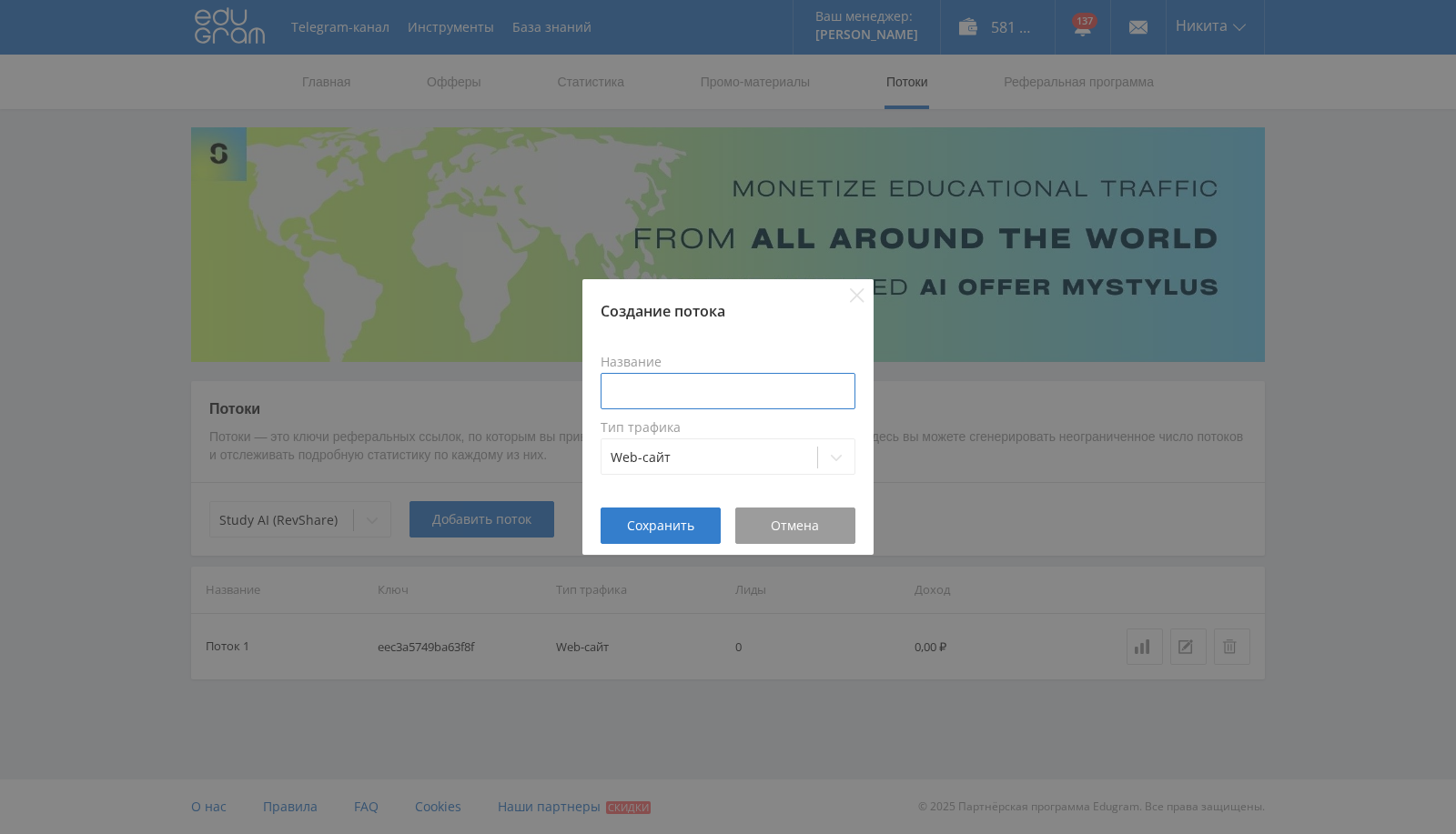
click at [677, 399] on input at bounding box center [728, 391] width 254 height 36
type input "New рефка"
click at [666, 525] on span "Сохранить" at bounding box center [660, 526] width 67 height 15
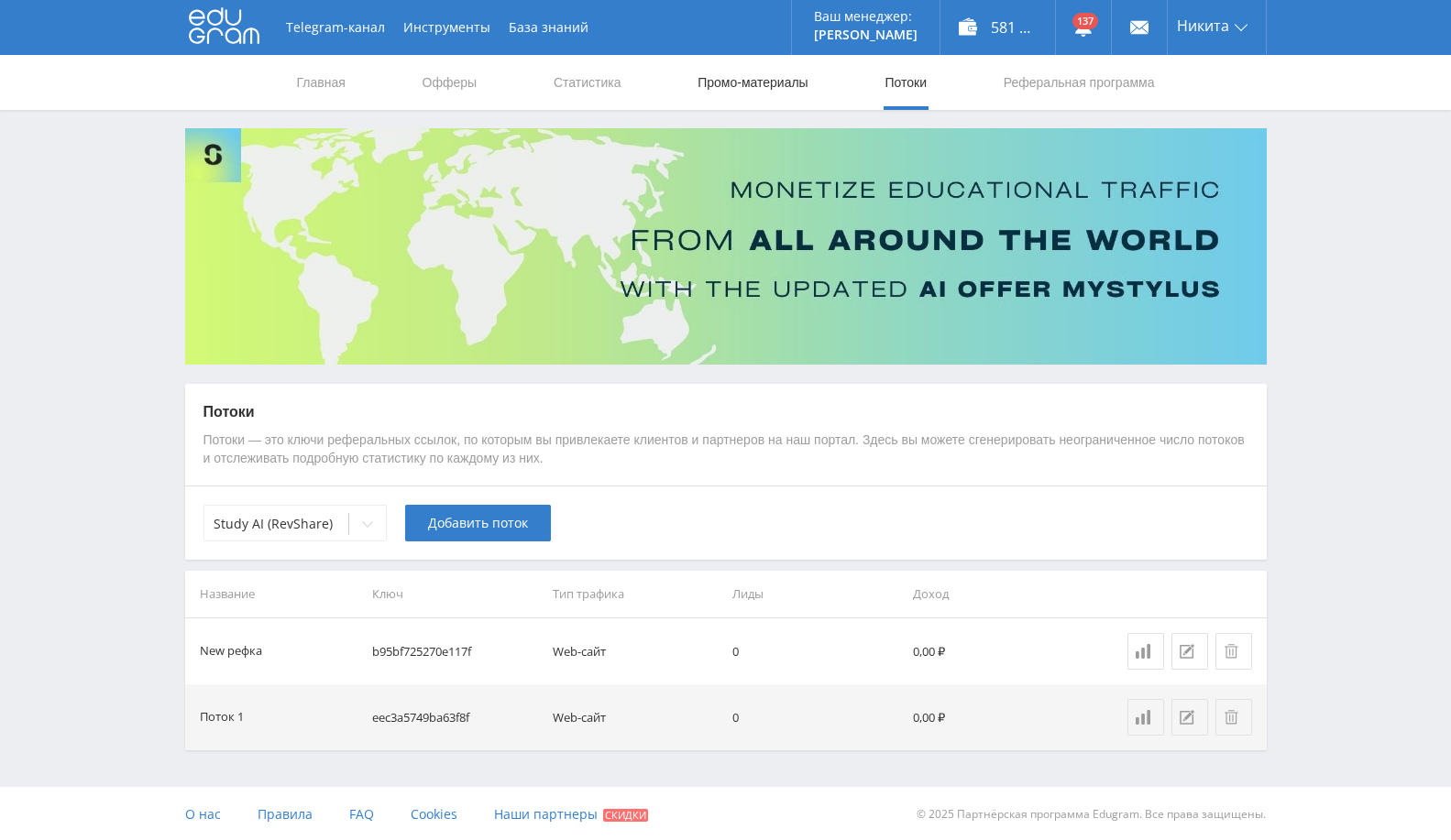
click at [725, 84] on link "Промо-материалы" at bounding box center [752, 82] width 114 height 55
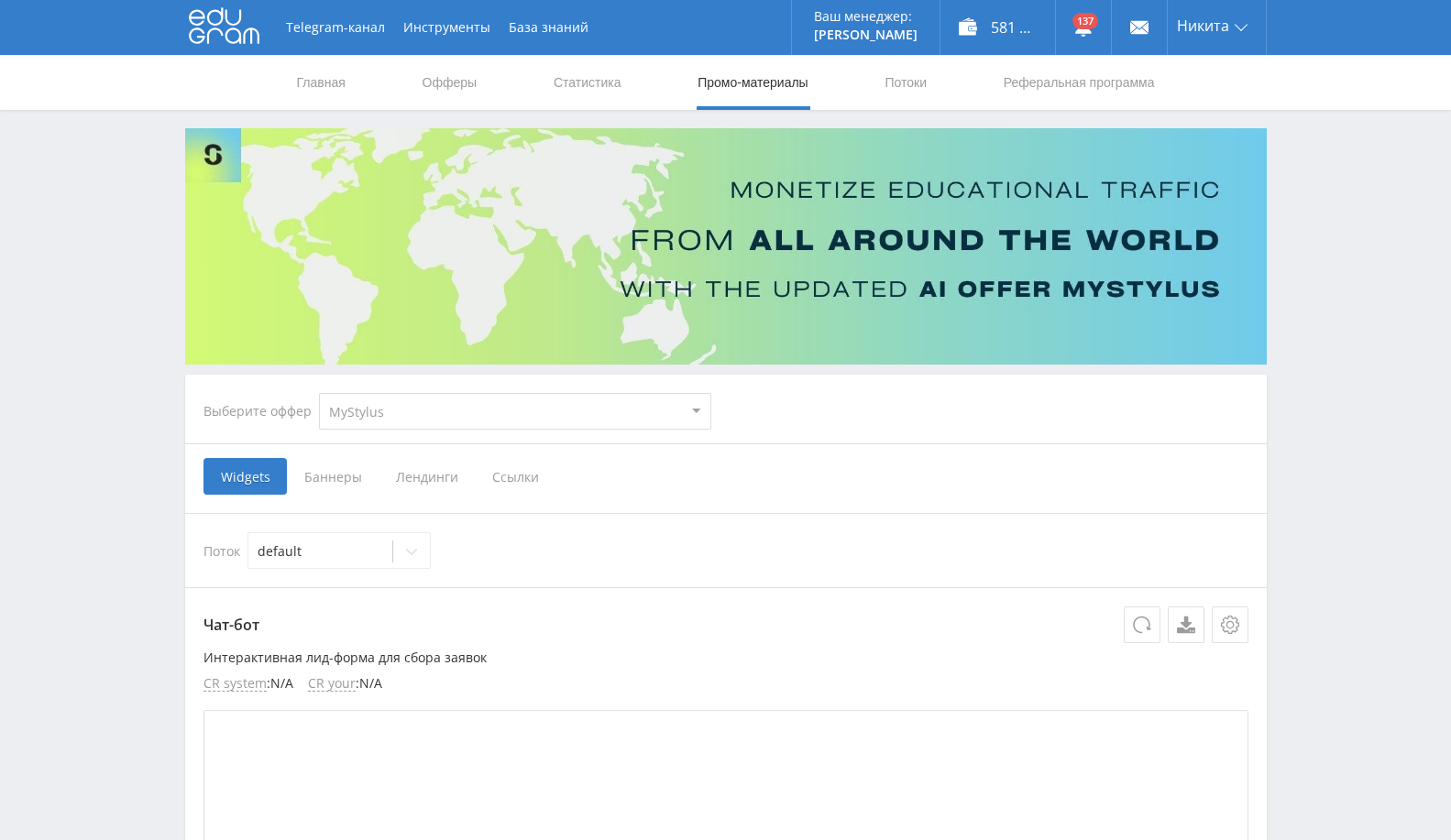
click at [547, 404] on select "MyStylus MyStylus - Revshare Кампус AI Studybay Автор24 Studybay [GEOGRAPHIC_DA…" at bounding box center [515, 411] width 392 height 37
select select "376"
click at [319, 393] on select "MyStylus MyStylus - Revshare Кампус AI Studybay Автор24 Studybay [GEOGRAPHIC_DA…" at bounding box center [515, 411] width 392 height 37
select select "376"
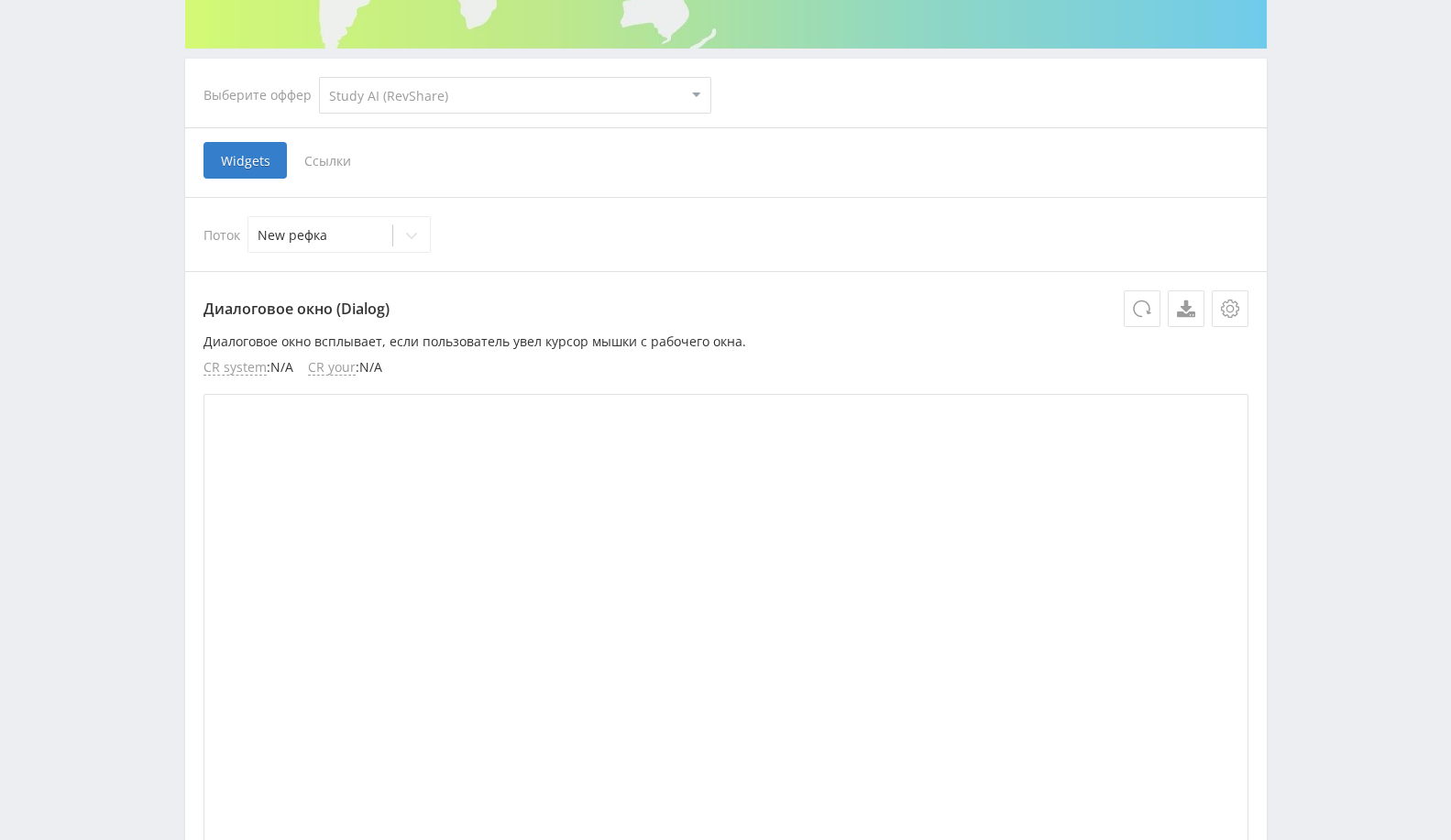
scroll to position [203, 0]
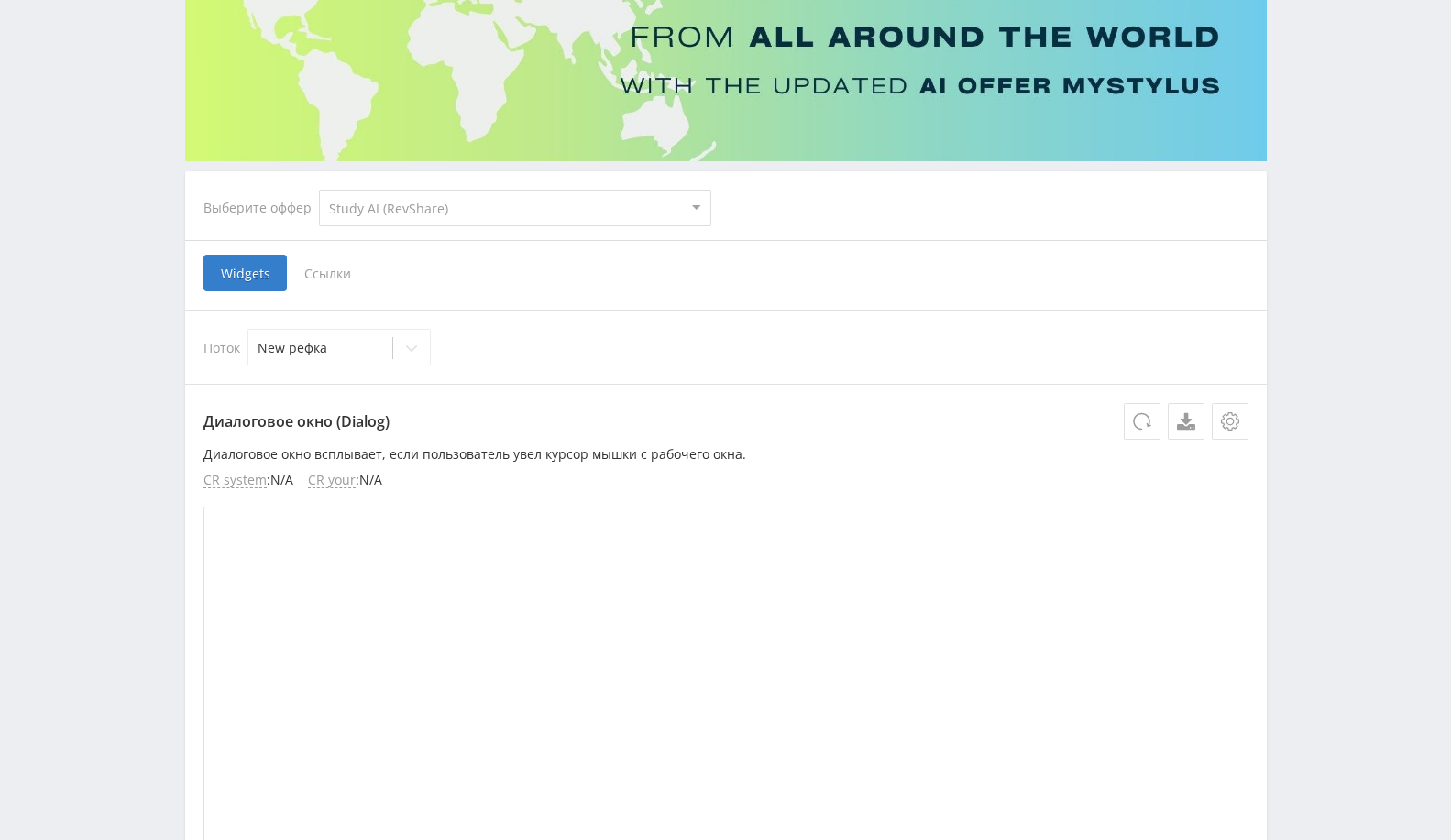
click at [331, 268] on span "Ссылки" at bounding box center [328, 272] width 82 height 37
click at [0, 0] on input "Ссылки" at bounding box center [0, 0] width 0 height 0
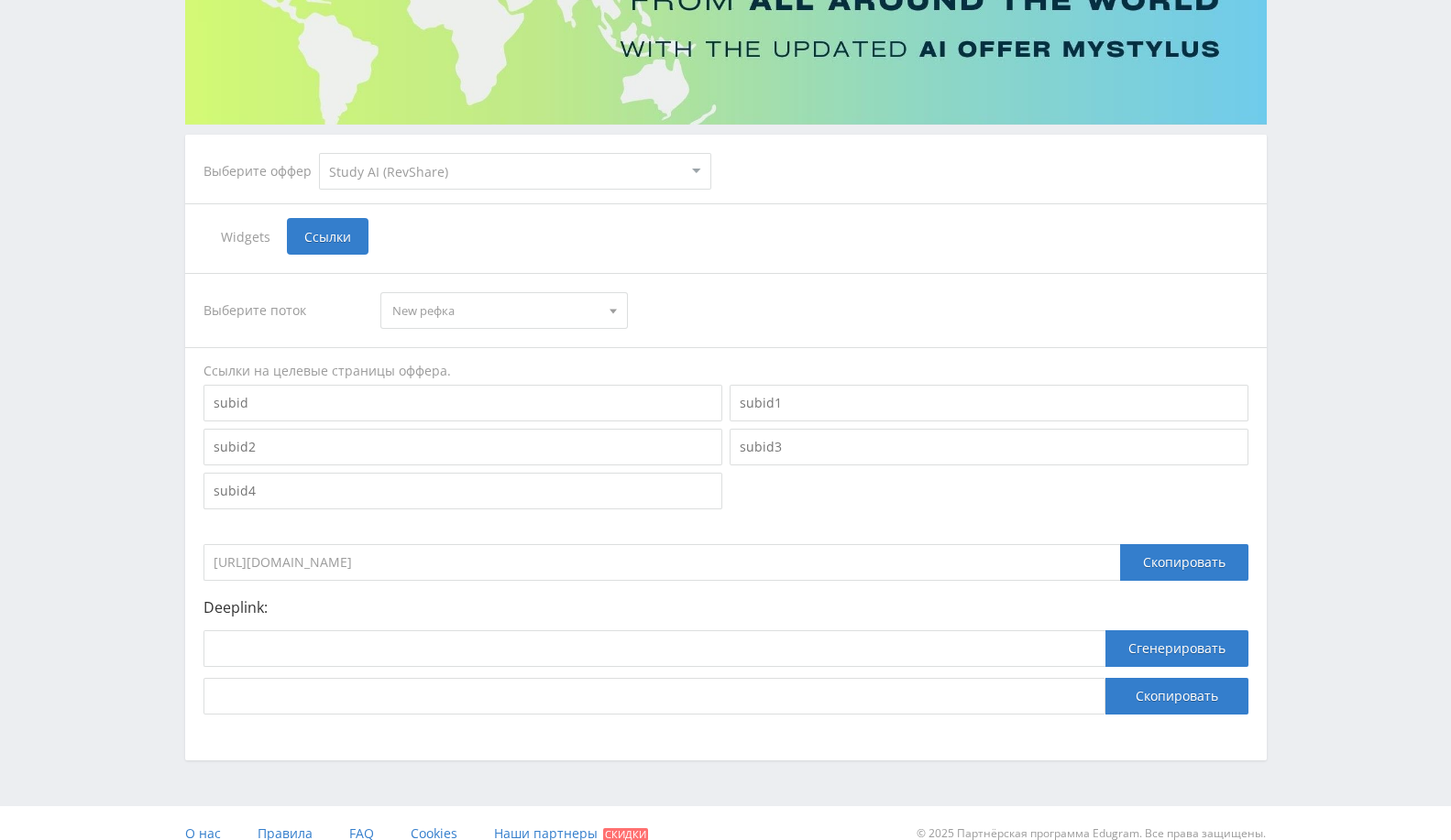
scroll to position [260, 0]
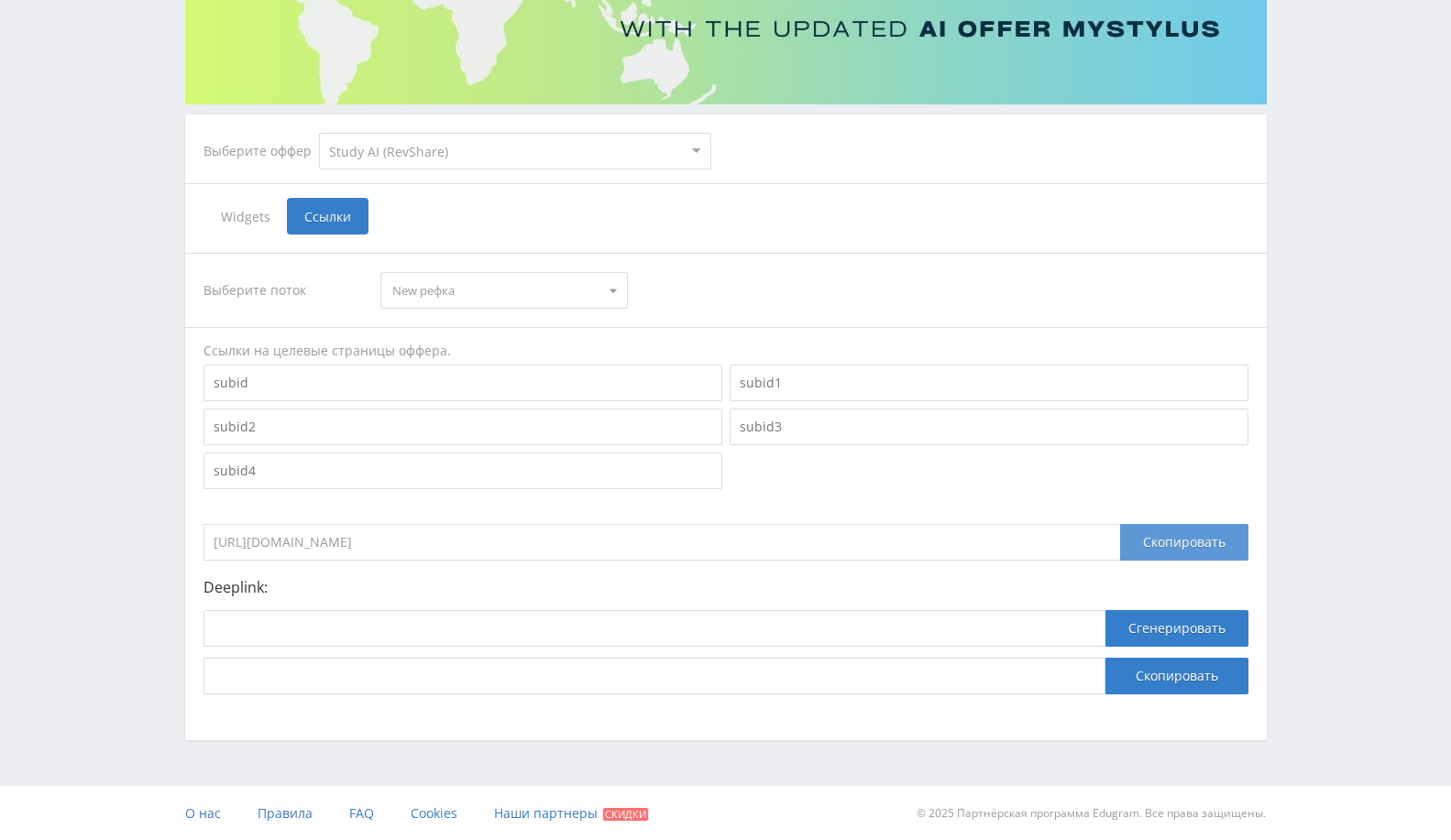
click at [1209, 549] on div "Скопировать" at bounding box center [1184, 541] width 128 height 37
click at [1183, 541] on div "Скопировать" at bounding box center [1184, 541] width 128 height 37
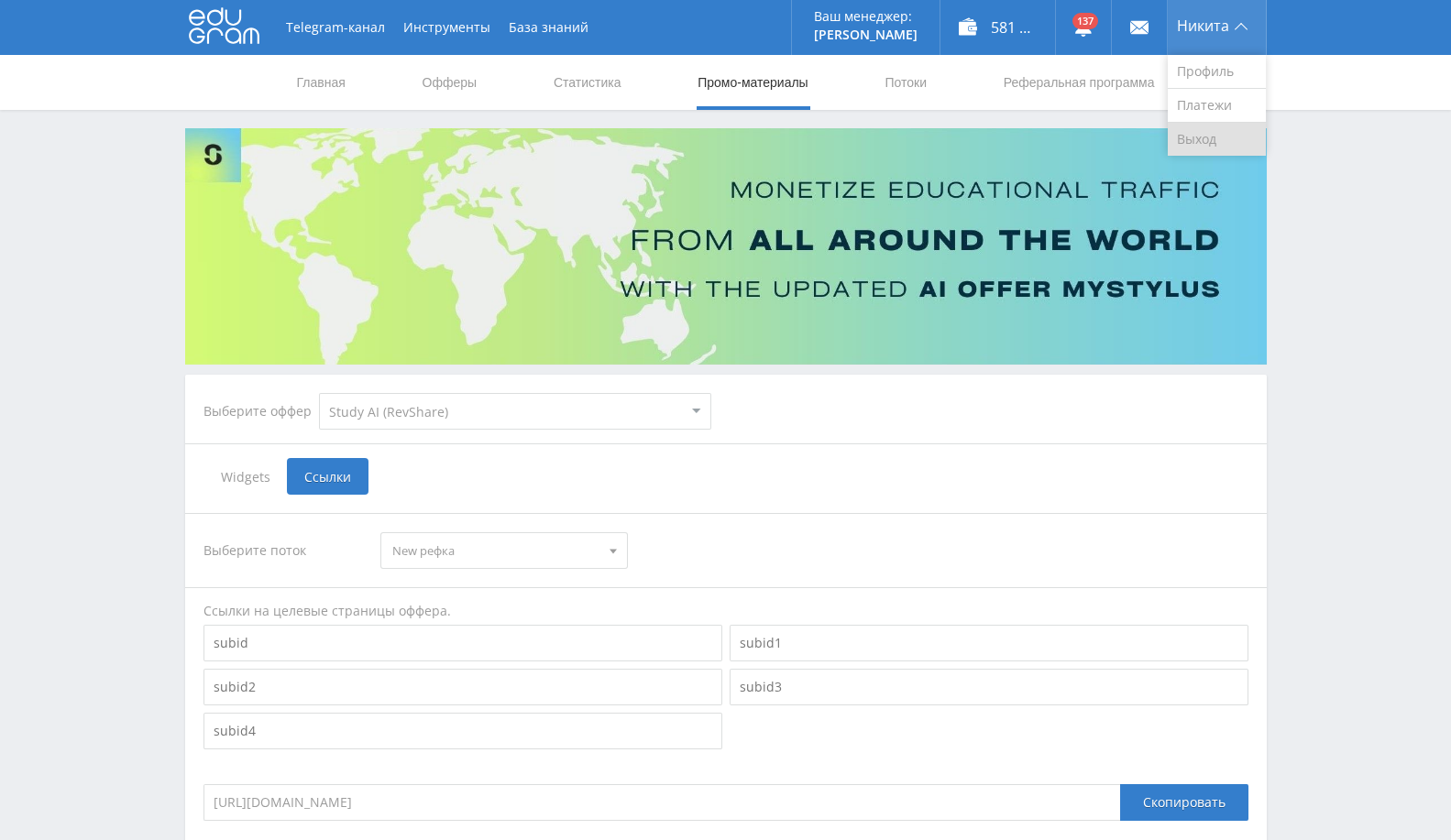
click at [1211, 134] on link "Выход" at bounding box center [1216, 138] width 98 height 33
